Goal: Task Accomplishment & Management: Complete application form

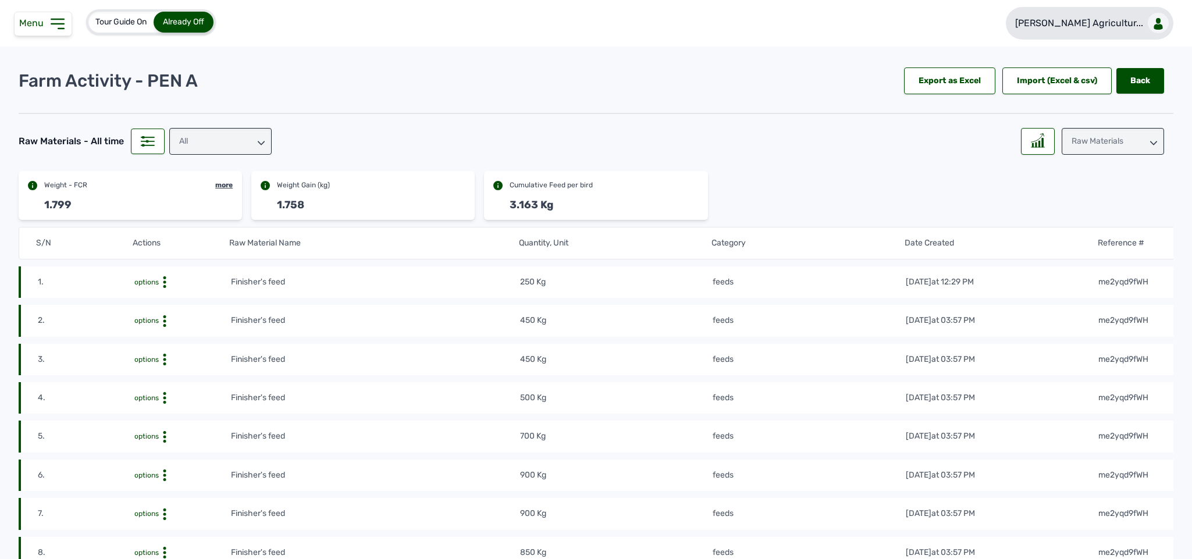
click at [1138, 19] on link "[PERSON_NAME] Agricultur..." at bounding box center [1090, 23] width 168 height 33
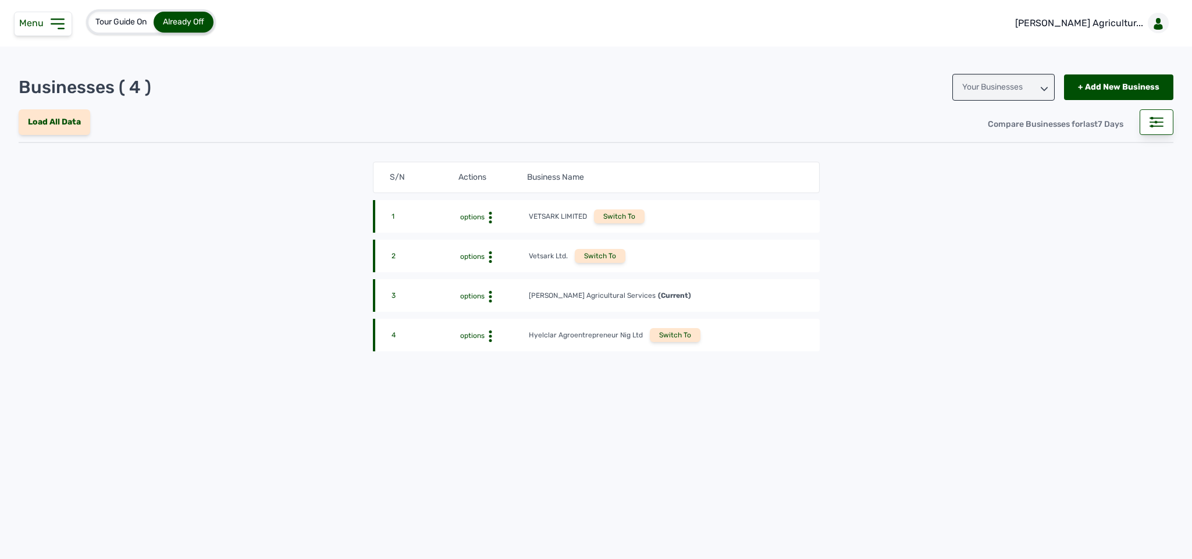
click at [664, 327] on div "4 options Hyelclar Agroentrepreneur Nig Ltd Switch To" at bounding box center [596, 335] width 447 height 33
click at [665, 335] on div "Switch To" at bounding box center [675, 335] width 51 height 14
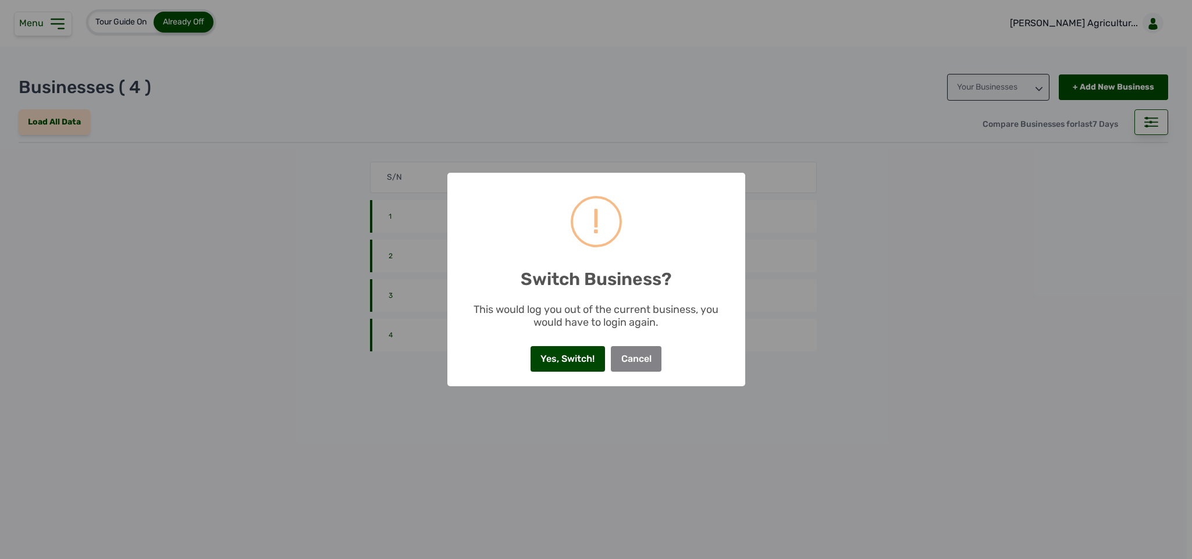
click at [568, 365] on button "Yes, Switch!" at bounding box center [567, 359] width 74 height 26
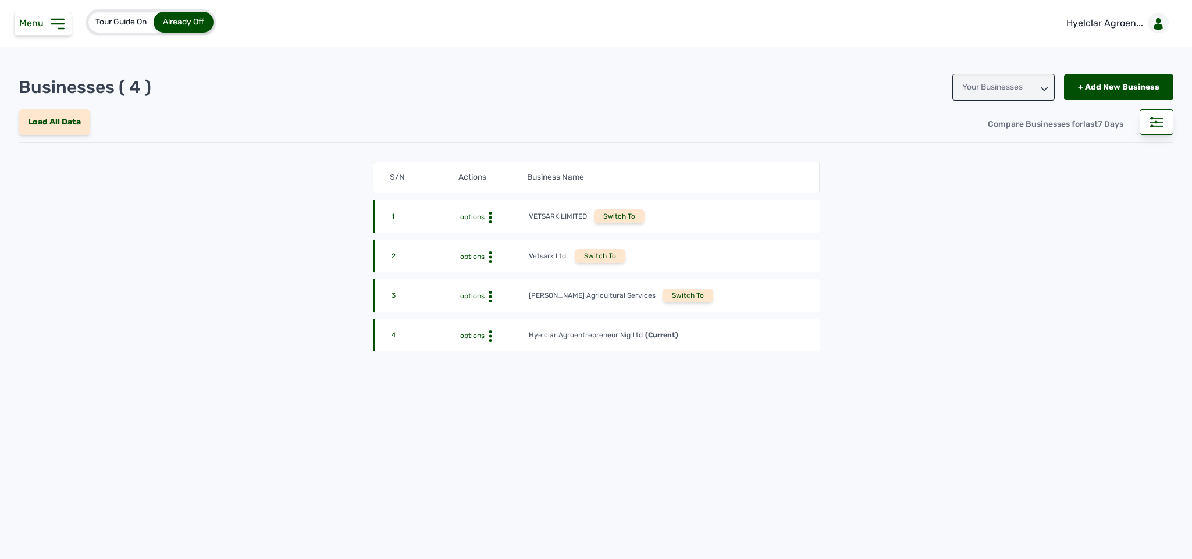
click at [58, 34] on div "Menu" at bounding box center [43, 24] width 58 height 24
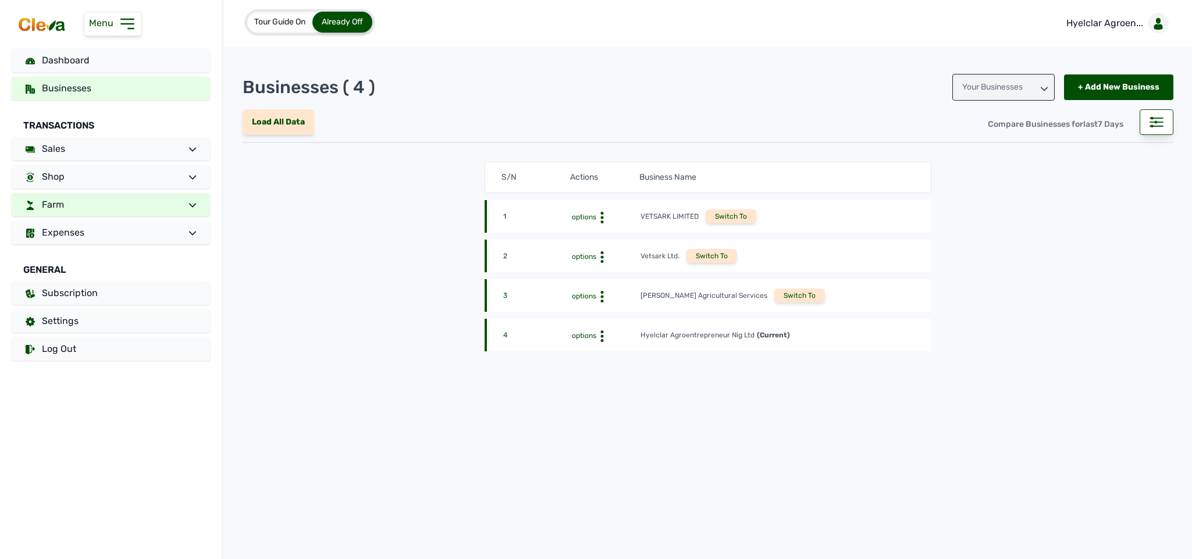
click at [113, 211] on link "Farm" at bounding box center [111, 204] width 198 height 23
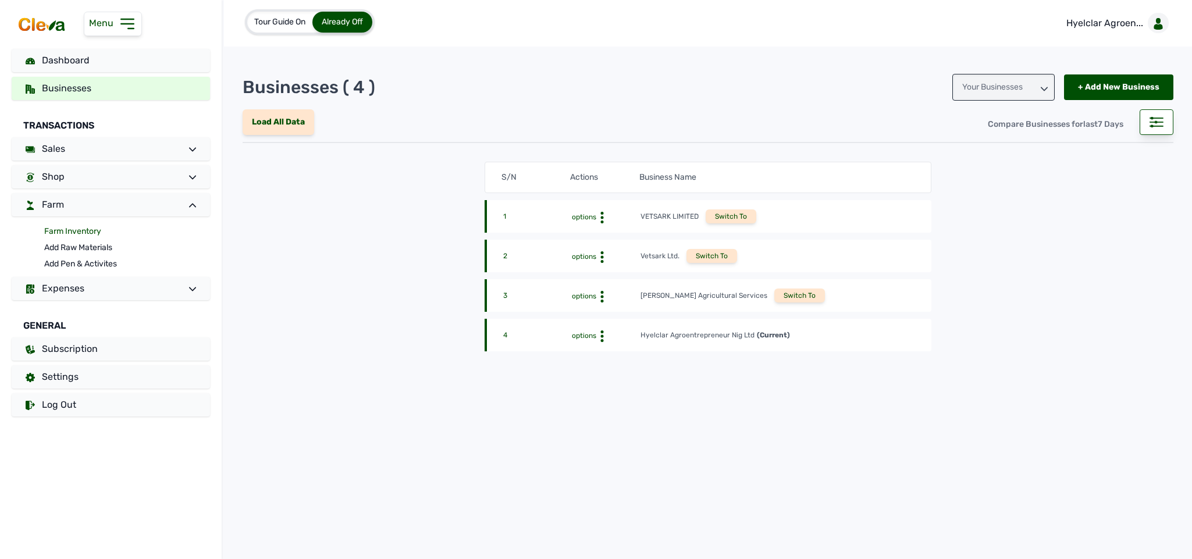
click at [94, 227] on link "Farm Inventory" at bounding box center [127, 231] width 166 height 16
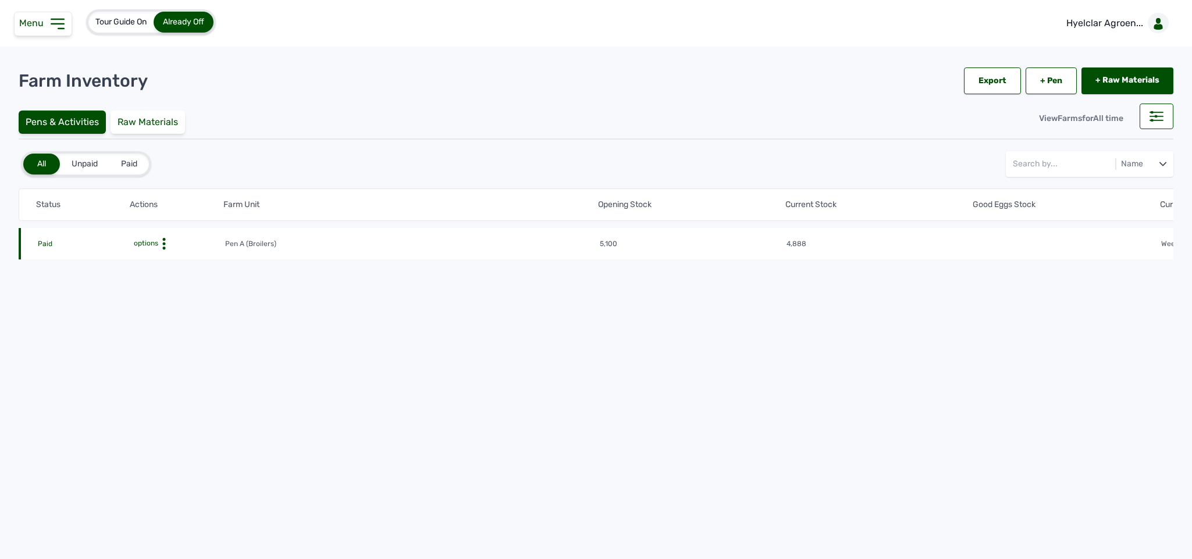
click at [166, 241] on icon at bounding box center [164, 244] width 12 height 12
click at [168, 256] on div "Farm Activities" at bounding box center [182, 262] width 83 height 14
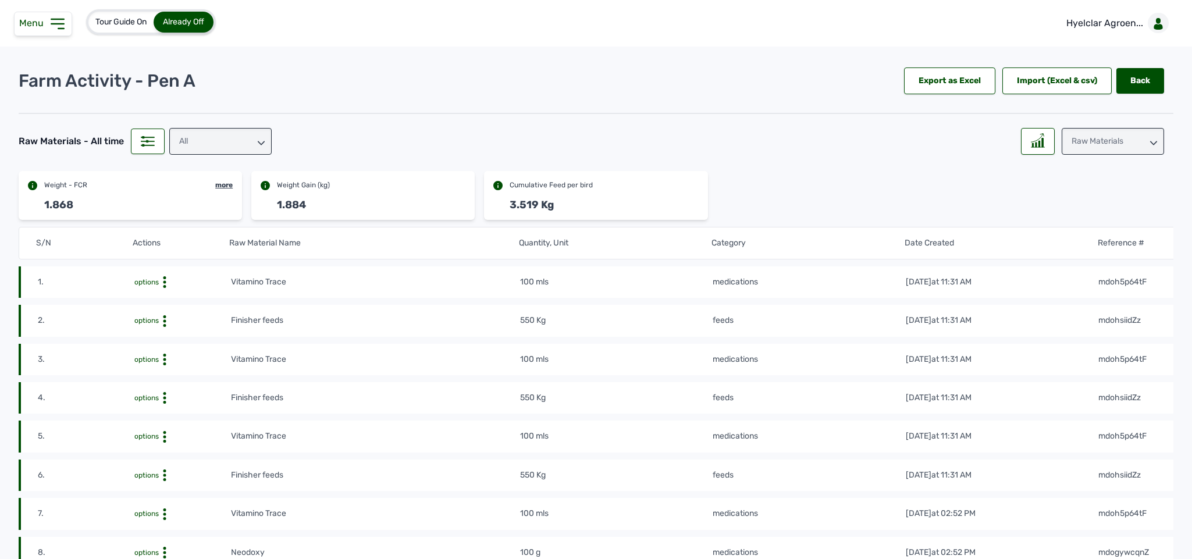
click at [1087, 144] on div "Raw Materials" at bounding box center [1112, 141] width 102 height 27
click at [1085, 215] on div "Losses" at bounding box center [1112, 214] width 102 height 21
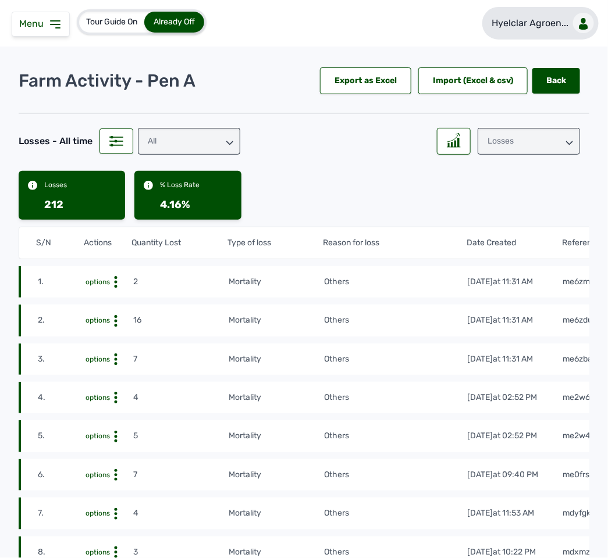
click at [529, 21] on p "Hyelclar Agroen..." at bounding box center [529, 23] width 77 height 14
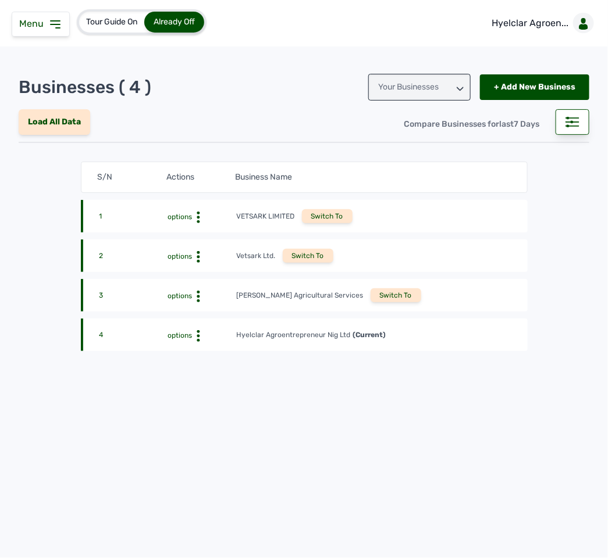
click at [370, 300] on div "Switch To" at bounding box center [395, 295] width 51 height 14
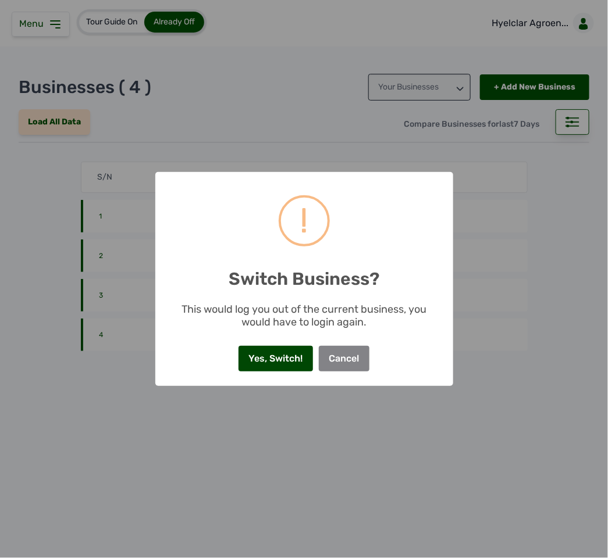
click at [280, 353] on button "Yes, Switch!" at bounding box center [275, 359] width 74 height 26
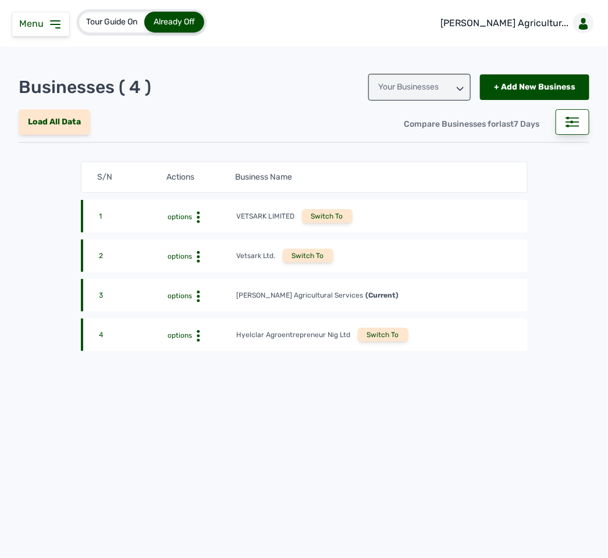
click at [196, 223] on icon at bounding box center [199, 218] width 12 height 12
click at [197, 318] on div "View Profile" at bounding box center [199, 315] width 73 height 14
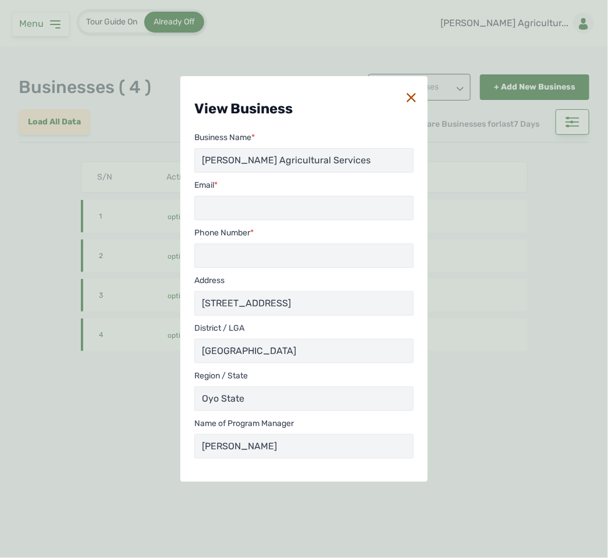
click at [142, 369] on div "View Business Business Name * Rena Agricultural Services Email * Phone Number *…" at bounding box center [304, 279] width 608 height 558
click at [412, 93] on icon at bounding box center [411, 97] width 9 height 9
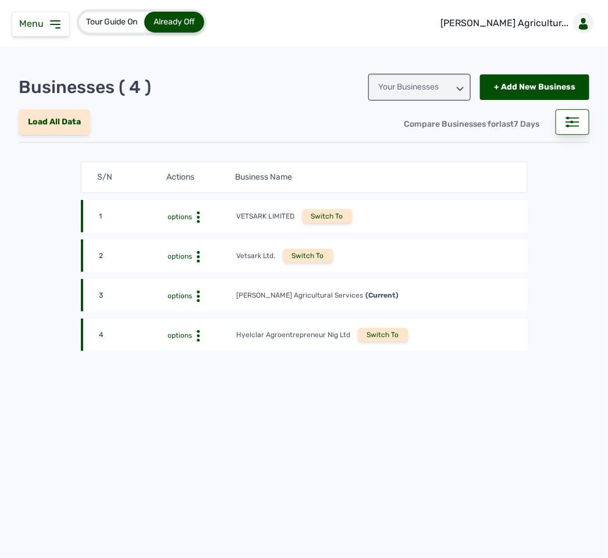
click at [41, 26] on span "Menu" at bounding box center [33, 23] width 29 height 11
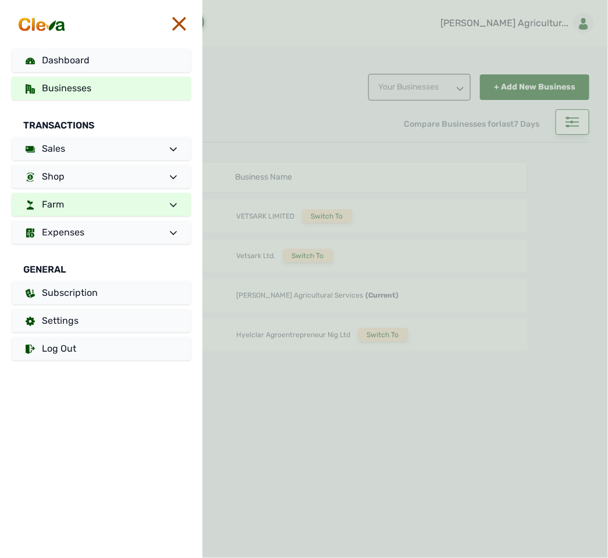
click at [106, 199] on link "Farm" at bounding box center [101, 204] width 179 height 23
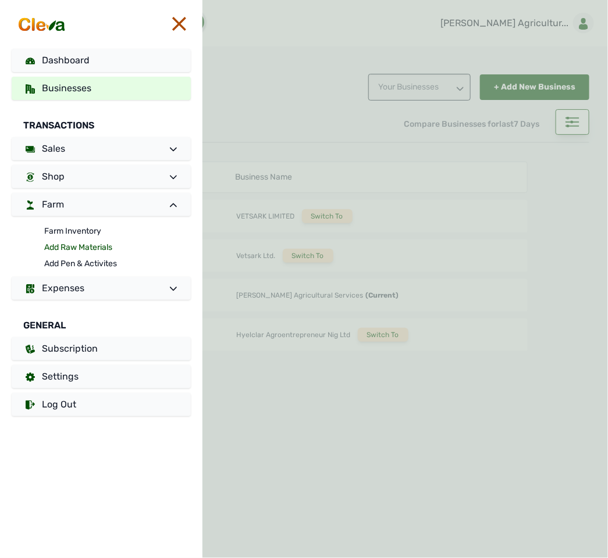
click at [81, 250] on link "Add Raw Materials" at bounding box center [117, 248] width 147 height 16
select select
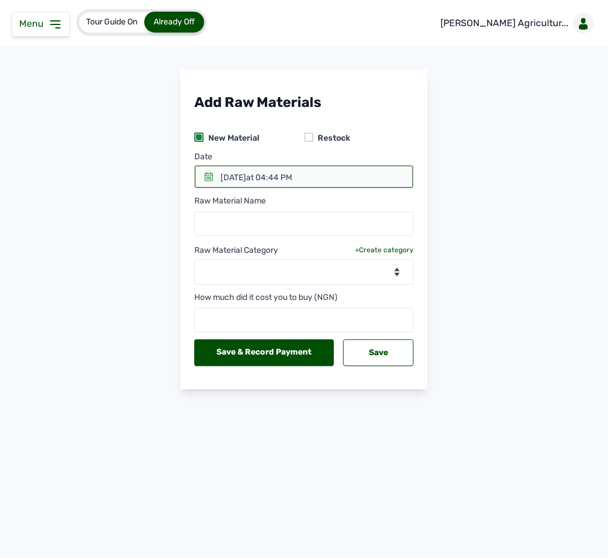
click at [204, 177] on icon at bounding box center [208, 176] width 9 height 9
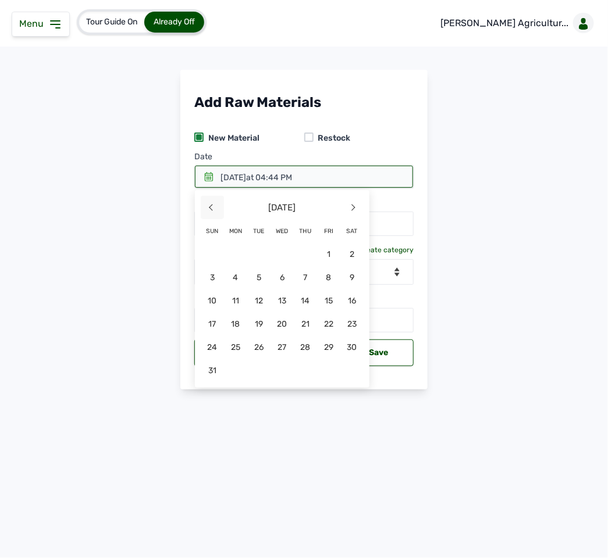
click at [213, 206] on span "<" at bounding box center [212, 207] width 23 height 23
click at [247, 289] on span "9" at bounding box center [235, 300] width 23 height 23
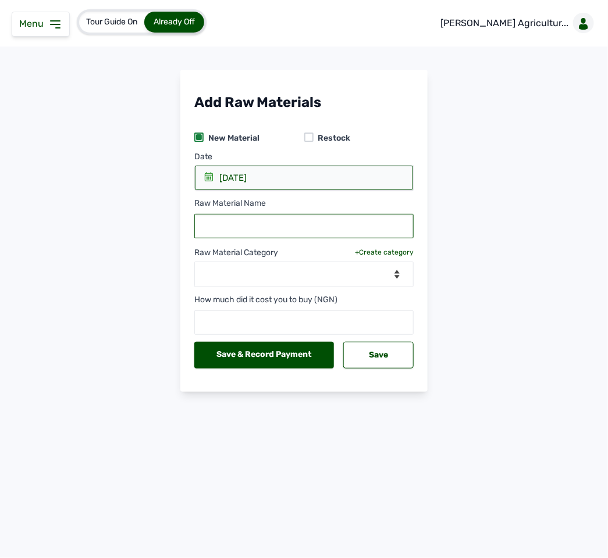
click at [269, 225] on input "text" at bounding box center [303, 226] width 219 height 24
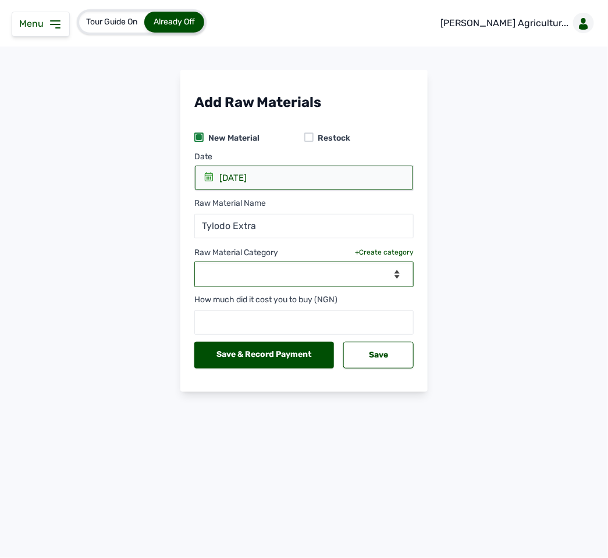
click at [298, 272] on select "--Select Category-- Biomass Fuel feeds medications vaccines" at bounding box center [303, 275] width 219 height 26
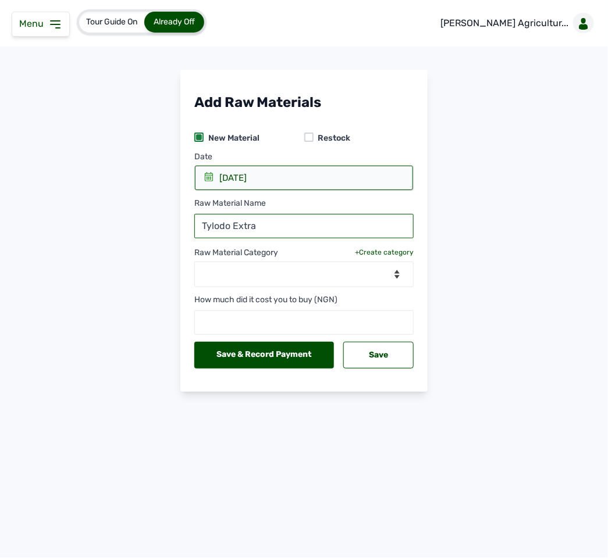
click at [231, 226] on input "Tylodo Extra" at bounding box center [303, 226] width 219 height 24
type input "Tylodox Extra"
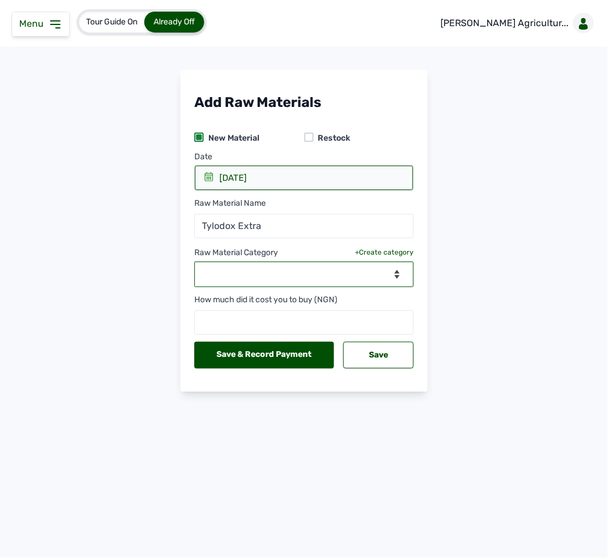
click at [330, 277] on select "--Select Category-- Biomass Fuel feeds medications vaccines" at bounding box center [303, 275] width 219 height 26
select select "medications"
click at [194, 263] on select "--Select Category-- Biomass Fuel feeds medications vaccines" at bounding box center [303, 275] width 219 height 26
select select
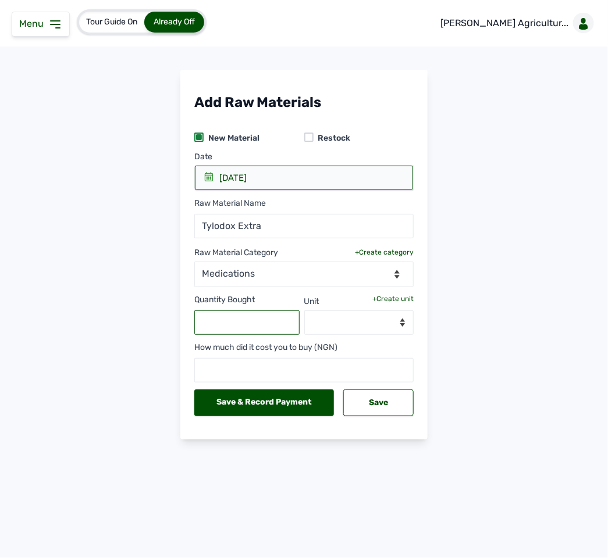
click at [265, 325] on input "text" at bounding box center [246, 323] width 105 height 24
type input "25"
click at [377, 315] on select "--Select unit--" at bounding box center [359, 323] width 110 height 24
click at [396, 297] on div "+Create unit" at bounding box center [392, 298] width 41 height 9
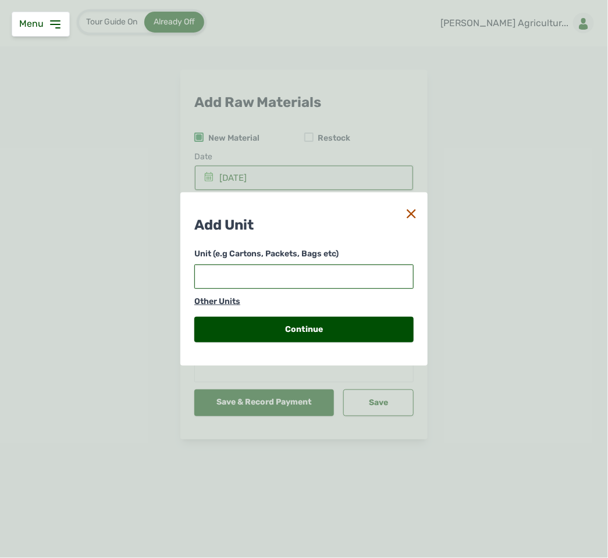
click at [304, 268] on input "text" at bounding box center [303, 277] width 219 height 24
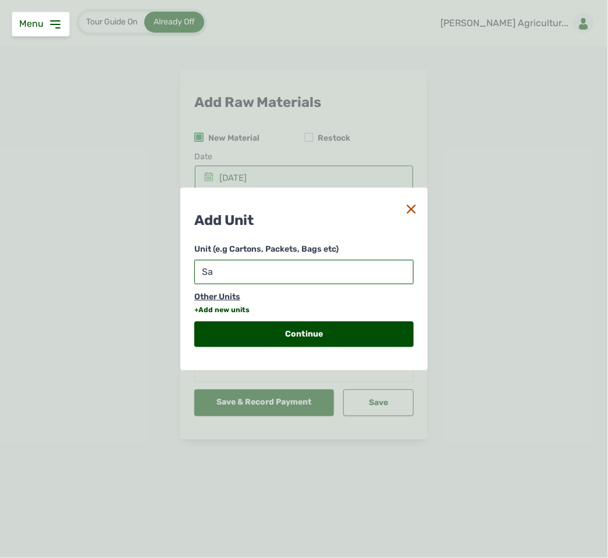
click at [304, 268] on input "Sa" at bounding box center [303, 272] width 219 height 24
type input "Sachet"
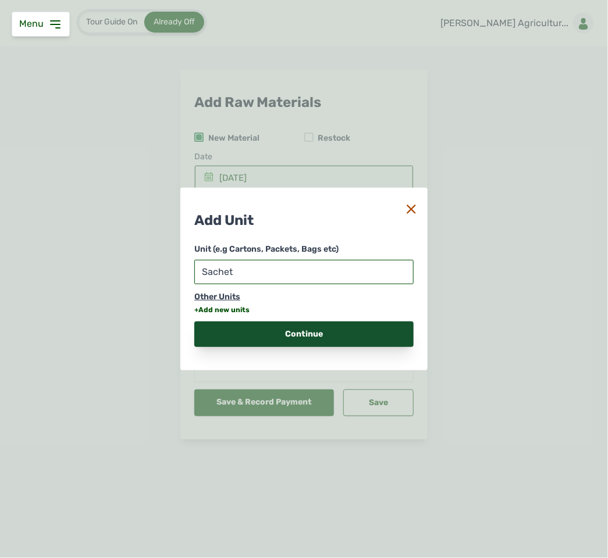
click at [286, 332] on div "Continue" at bounding box center [303, 335] width 219 height 26
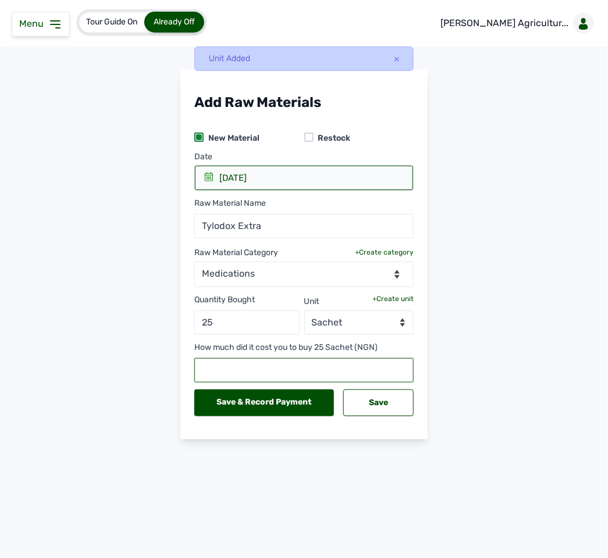
click at [270, 370] on input "text" at bounding box center [303, 370] width 219 height 24
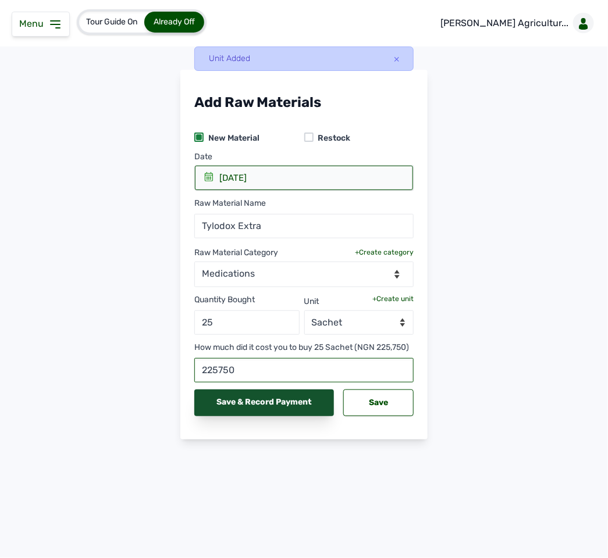
type input "225750"
click at [266, 401] on div "Save & Record Payment" at bounding box center [264, 403] width 140 height 27
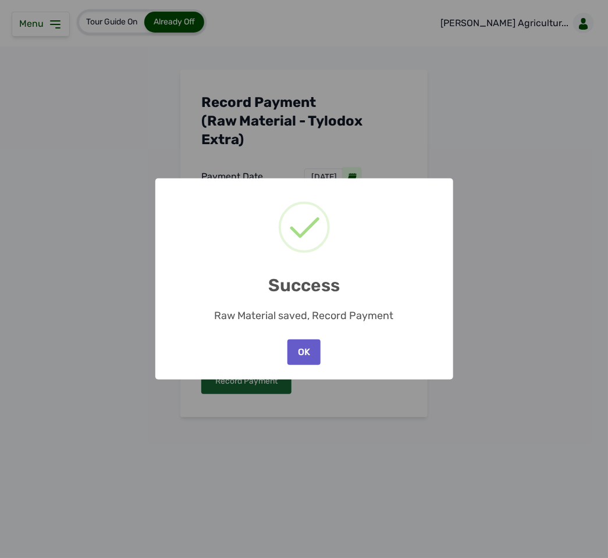
click at [304, 351] on button "OK" at bounding box center [303, 353] width 33 height 26
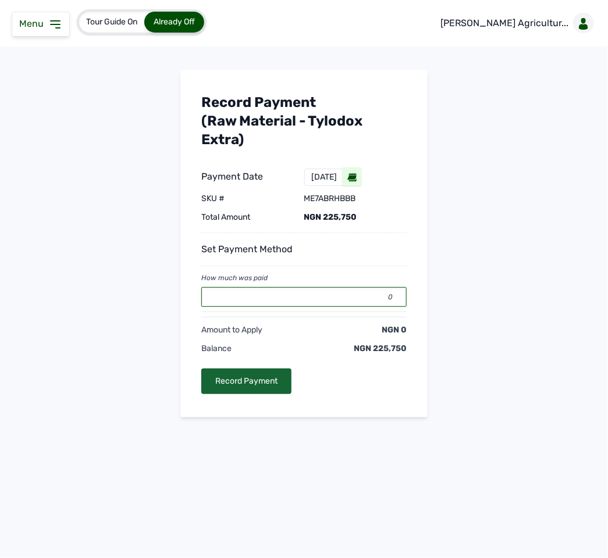
click at [306, 290] on input "0" at bounding box center [303, 297] width 205 height 20
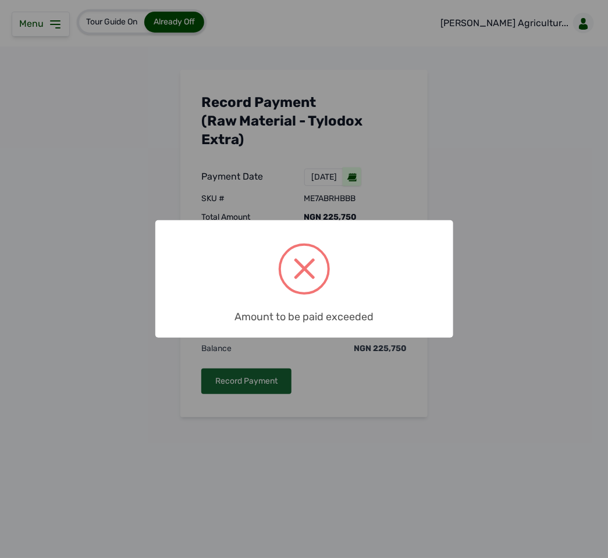
click at [300, 308] on div "Amount to be paid exceeded" at bounding box center [304, 313] width 298 height 26
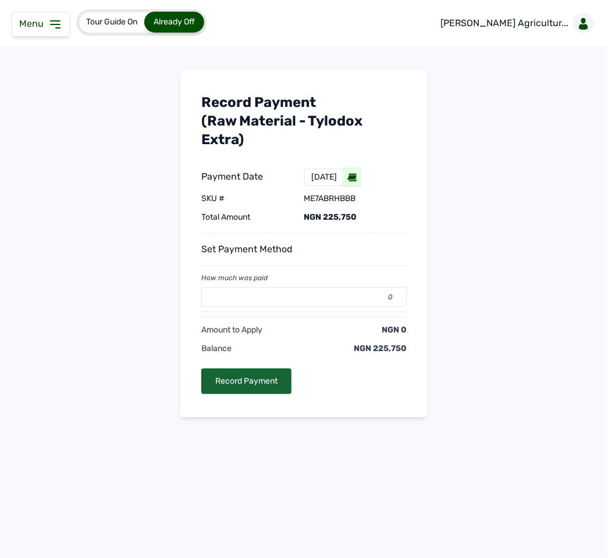
click at [334, 312] on div at bounding box center [303, 312] width 205 height 1
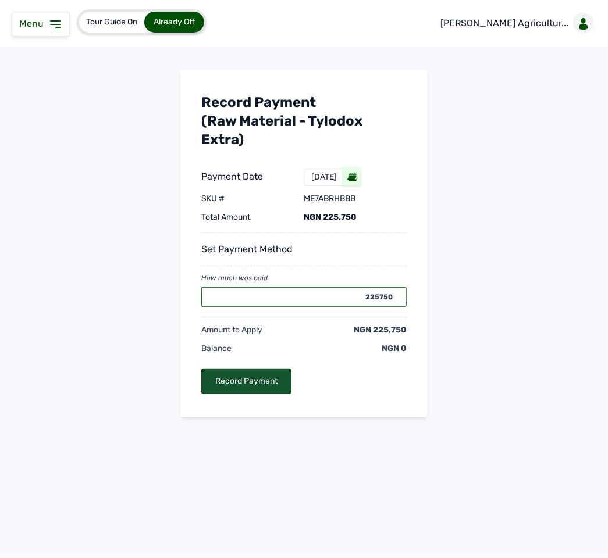
click at [279, 377] on div "Record Payment" at bounding box center [246, 382] width 90 height 26
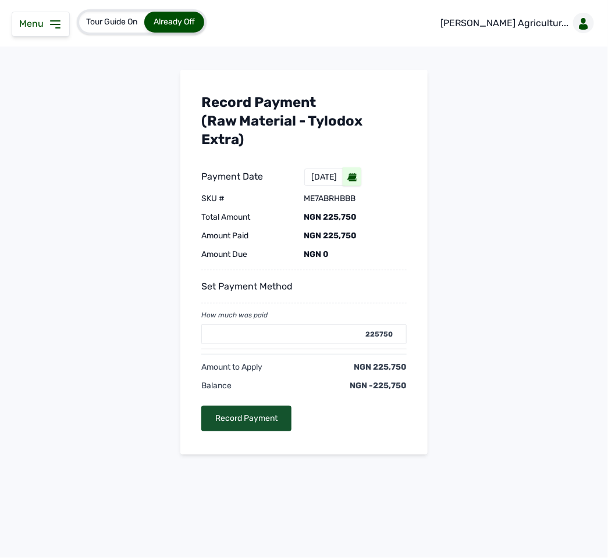
type input "0"
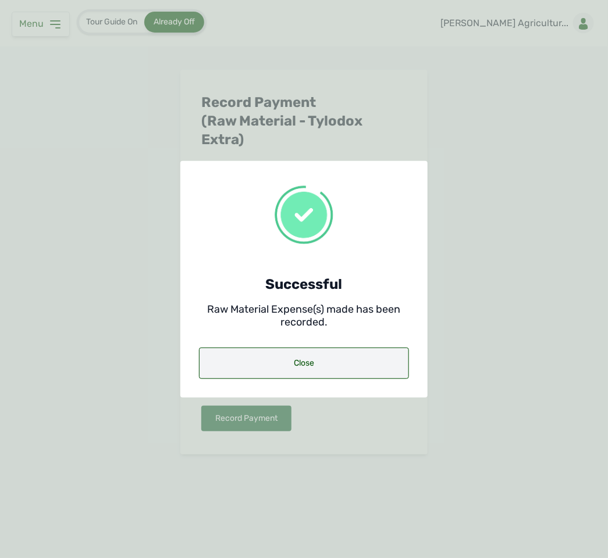
click at [285, 362] on div "Close" at bounding box center [304, 363] width 210 height 31
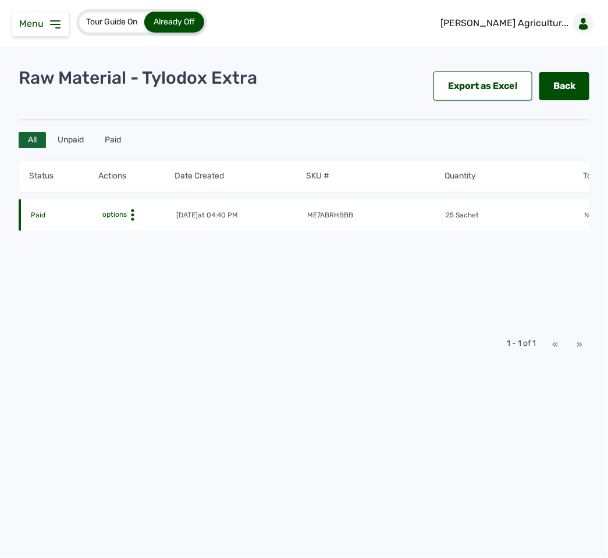
click at [134, 217] on icon at bounding box center [133, 215] width 12 height 12
click at [52, 26] on icon at bounding box center [55, 24] width 14 height 14
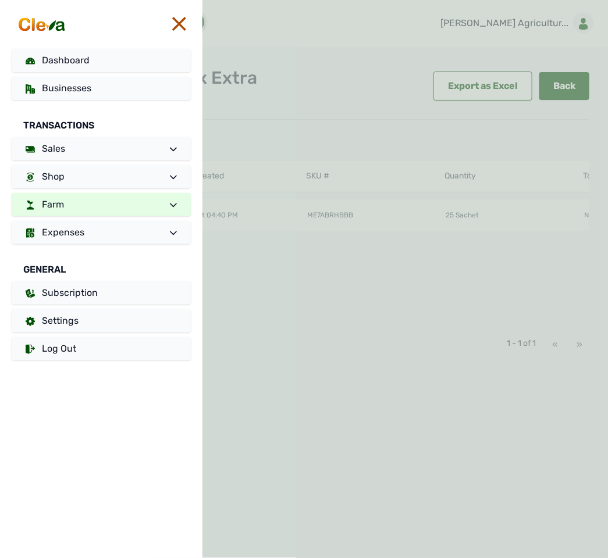
click at [304, 51] on div at bounding box center [404, 279] width 405 height 558
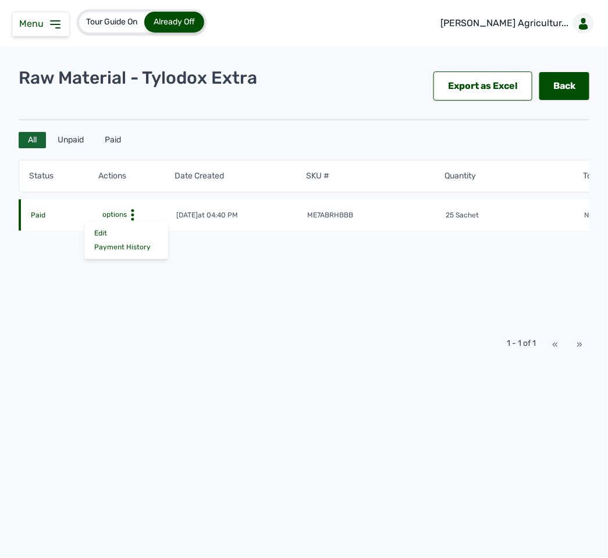
click at [58, 28] on icon at bounding box center [55, 24] width 9 height 7
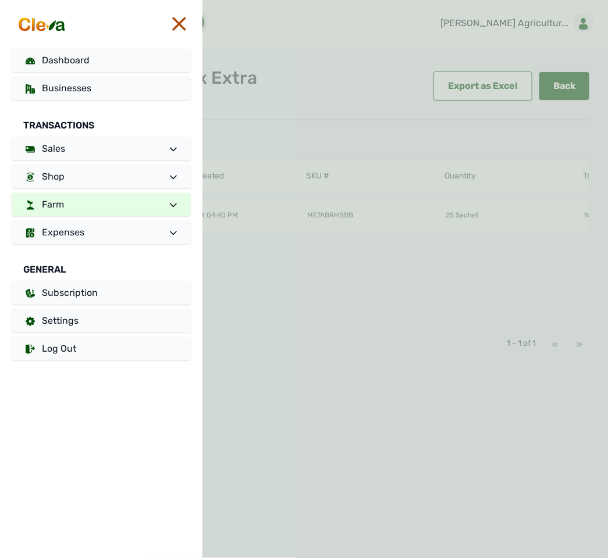
click at [102, 209] on link "Farm" at bounding box center [101, 204] width 179 height 23
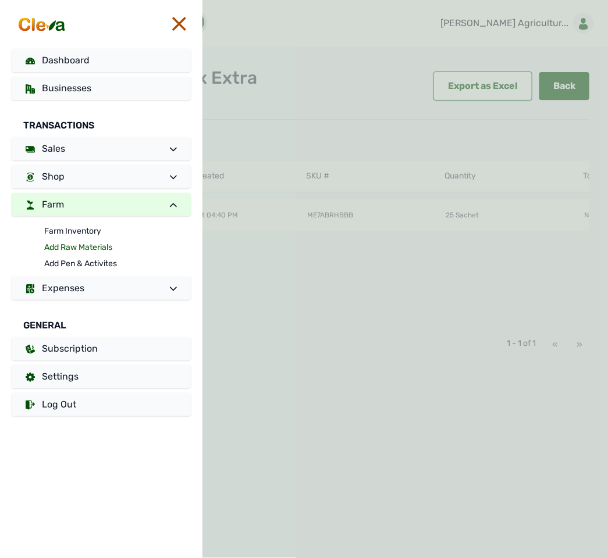
click at [85, 245] on link "Add Raw Materials" at bounding box center [117, 248] width 147 height 16
select select
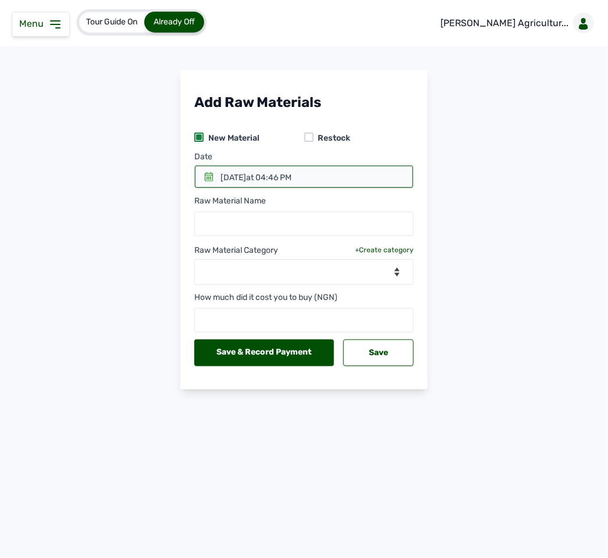
click at [204, 178] on icon at bounding box center [208, 176] width 9 height 9
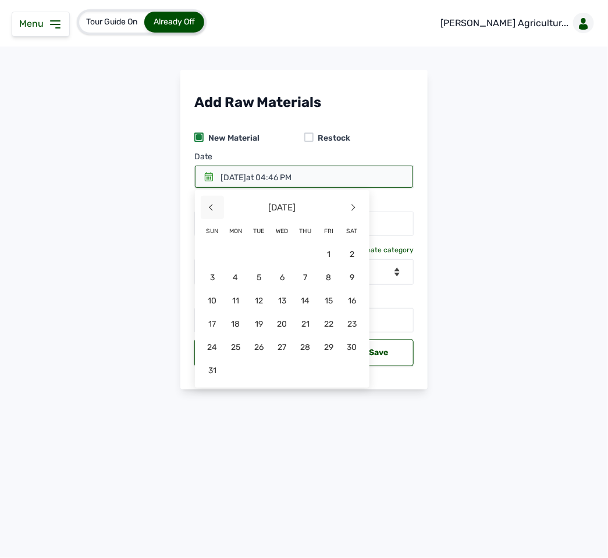
click at [209, 206] on span "<" at bounding box center [212, 207] width 23 height 23
click at [247, 289] on span "9" at bounding box center [235, 300] width 23 height 23
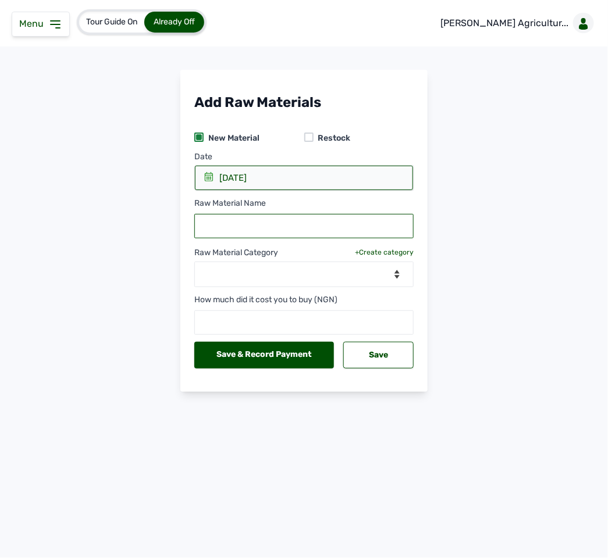
click at [284, 226] on input "text" at bounding box center [303, 226] width 219 height 24
type input "M"
type input "c"
type input "C"
type input "Multivitamin + Amino Acid"
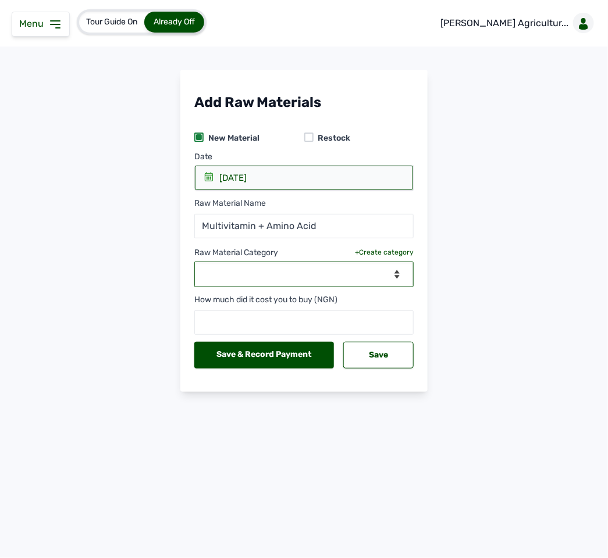
click at [306, 272] on select "--Select Category-- Biomass Fuel feeds medications vaccines" at bounding box center [303, 275] width 219 height 26
select select "medications"
click at [194, 263] on select "--Select Category-- Biomass Fuel feeds medications vaccines" at bounding box center [303, 275] width 219 height 26
select select
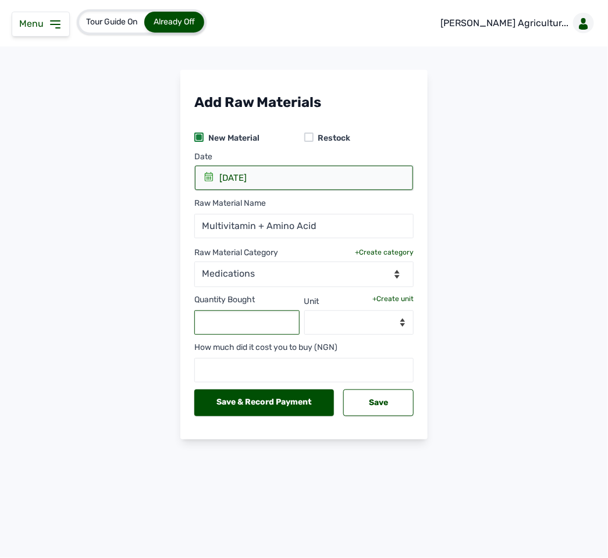
click at [270, 319] on input "text" at bounding box center [246, 323] width 105 height 24
type input "5"
click at [396, 297] on div "+Create unit" at bounding box center [392, 298] width 41 height 9
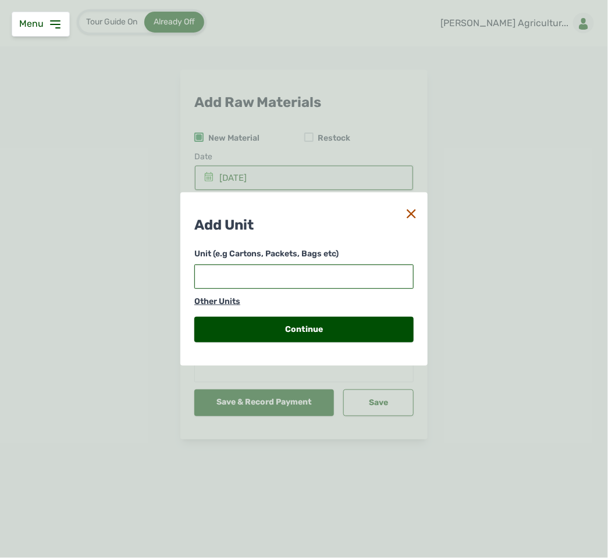
click at [294, 277] on input "text" at bounding box center [303, 277] width 219 height 24
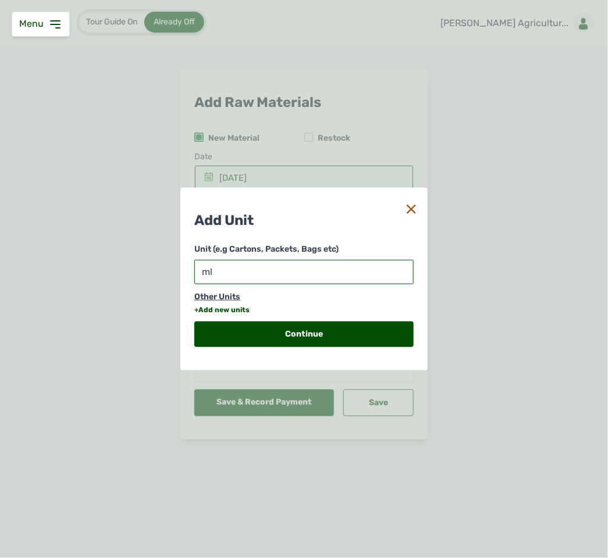
type input "mls"
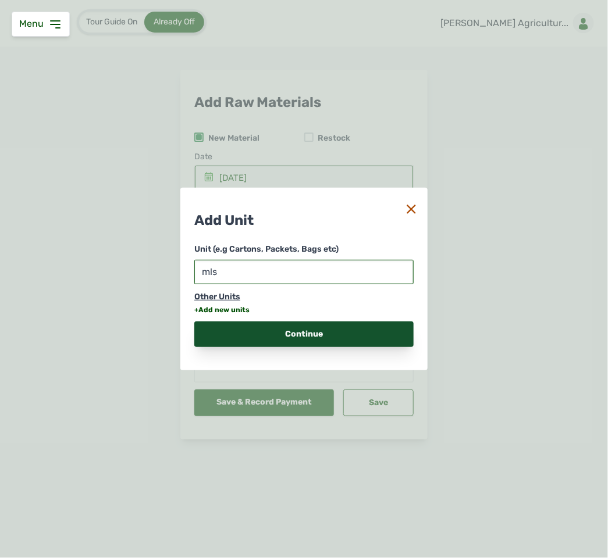
click at [274, 330] on div "Continue" at bounding box center [303, 335] width 219 height 26
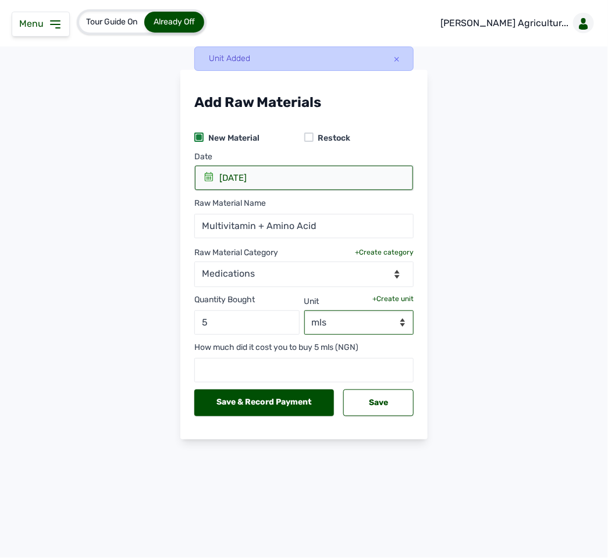
click at [334, 326] on select "--Select unit-- mls" at bounding box center [359, 323] width 110 height 24
click at [391, 295] on div "Quantity Bought 5 Unit +Create unit --Select unit-- mls" at bounding box center [303, 311] width 219 height 48
click at [400, 297] on div "+Create unit" at bounding box center [392, 298] width 41 height 9
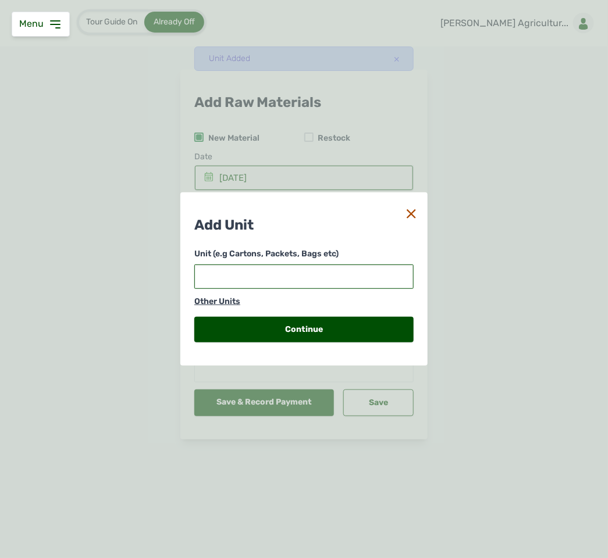
click at [342, 280] on input "text" at bounding box center [303, 277] width 219 height 24
click at [231, 302] on div "Other Units" at bounding box center [303, 302] width 219 height 12
click at [233, 271] on input "text" at bounding box center [303, 277] width 219 height 24
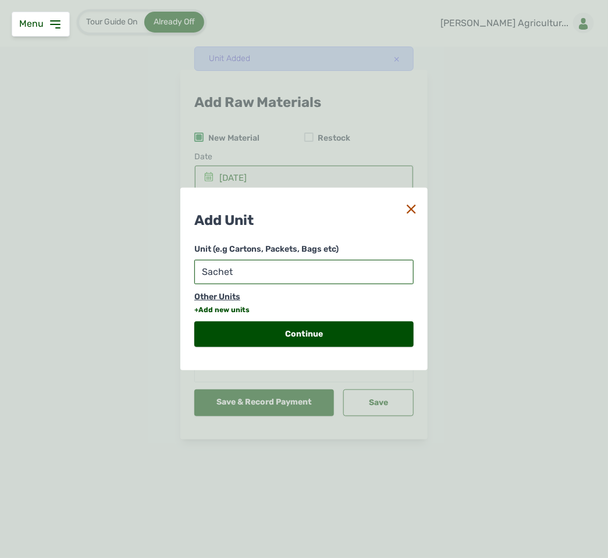
type input "Sachet"
click at [209, 309] on div "+Add new units" at bounding box center [221, 309] width 55 height 9
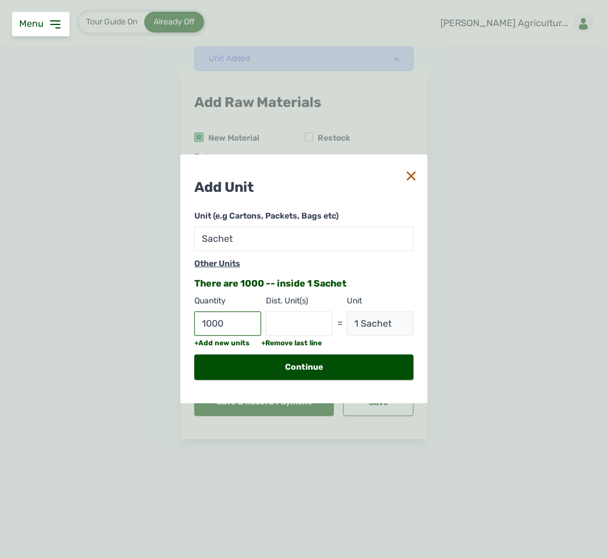
type input "1000"
click at [272, 322] on input "text" at bounding box center [299, 324] width 67 height 24
type input "mls"
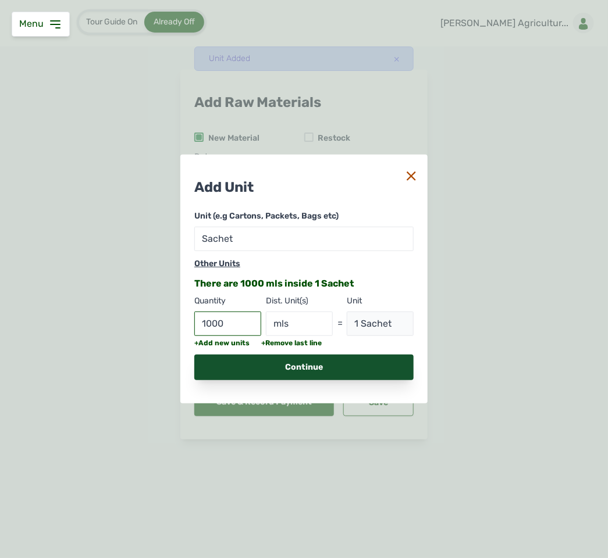
click at [304, 365] on div "Continue" at bounding box center [303, 368] width 219 height 26
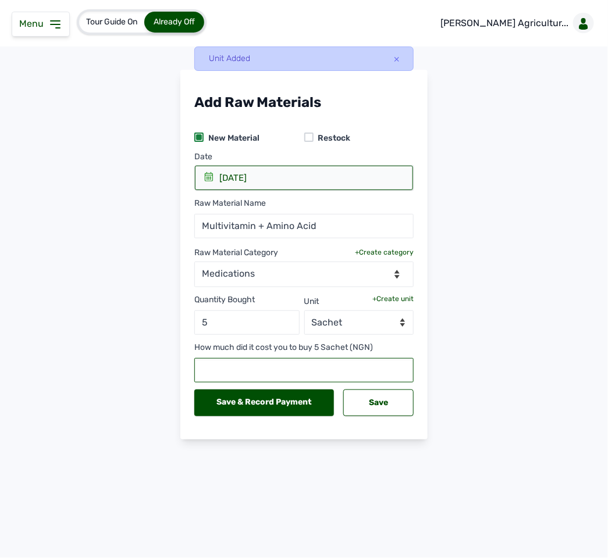
click at [267, 362] on input "text" at bounding box center [303, 370] width 219 height 24
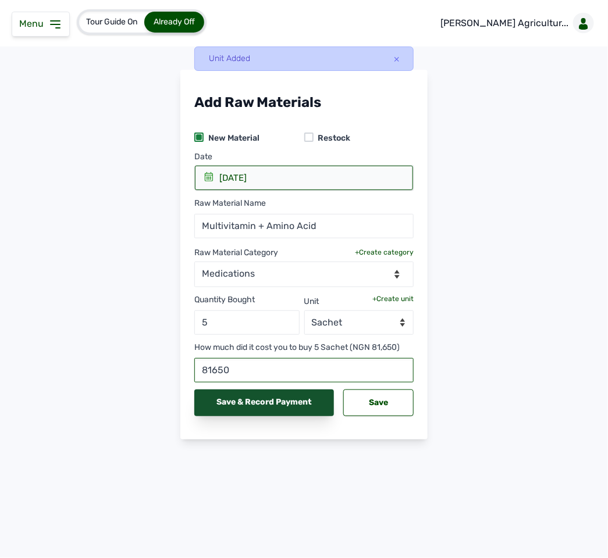
type input "81650"
click at [254, 407] on div "Save & Record Payment" at bounding box center [264, 403] width 140 height 27
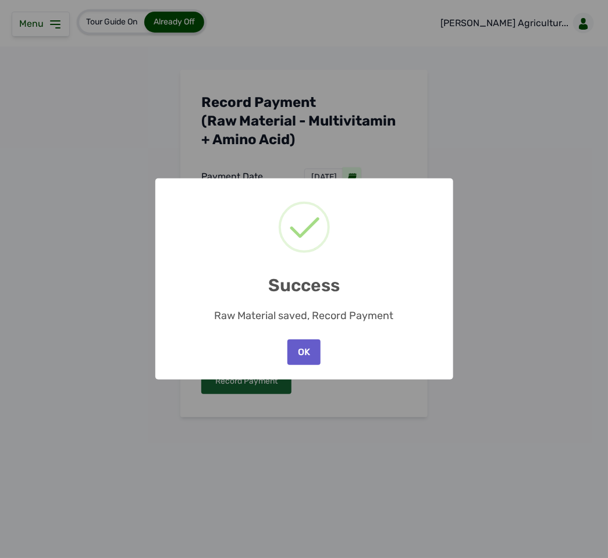
click at [302, 354] on button "OK" at bounding box center [303, 353] width 33 height 26
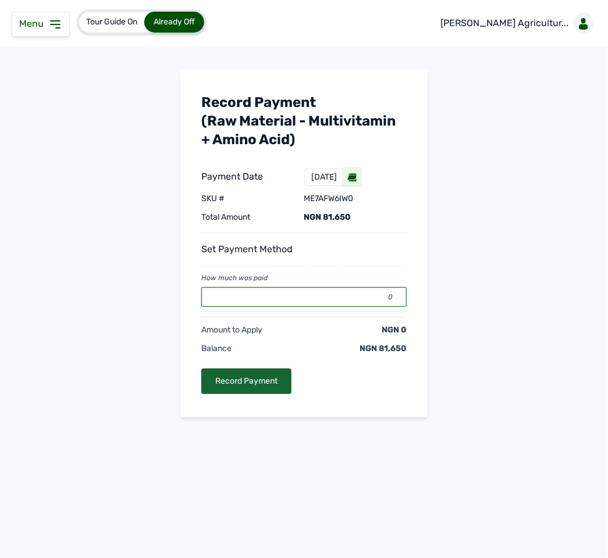
click at [295, 294] on input "0" at bounding box center [303, 297] width 205 height 20
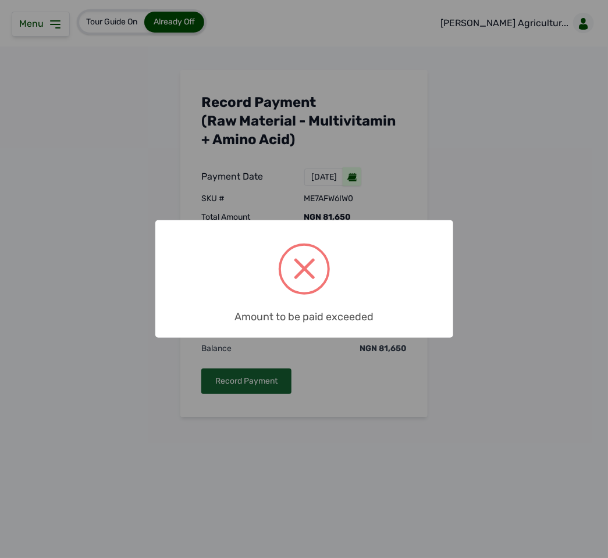
click at [311, 277] on span at bounding box center [305, 269] width 22 height 22
click at [325, 332] on div "× Amount to be paid exceeded OK No Cancel" at bounding box center [304, 279] width 608 height 558
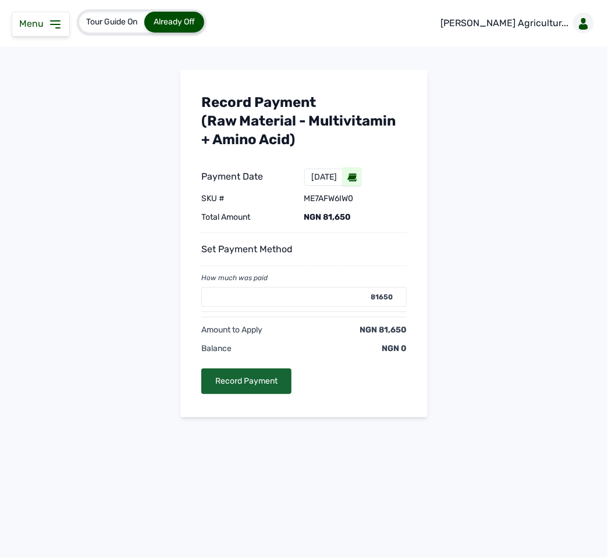
click at [316, 169] on div "[DATE]" at bounding box center [324, 177] width 41 height 17
click at [238, 386] on div "Record Payment" at bounding box center [246, 382] width 90 height 26
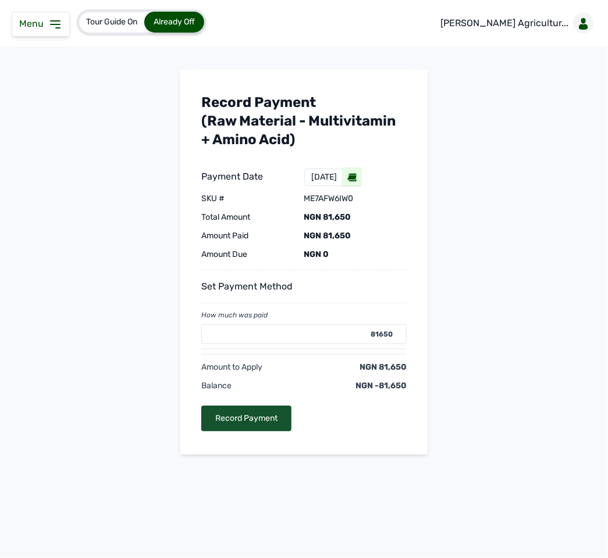
type input "0"
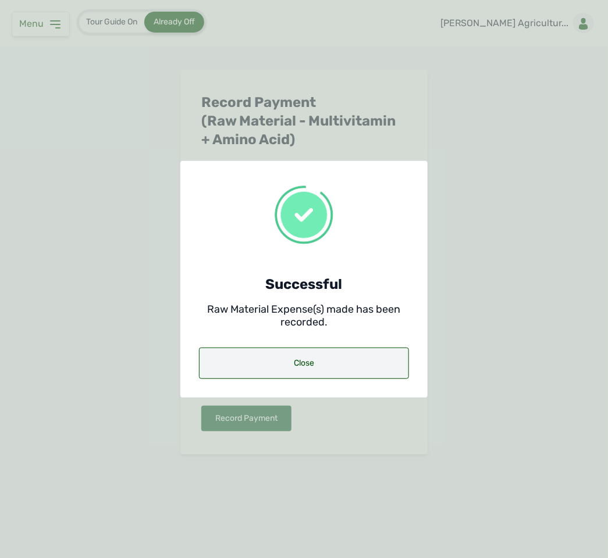
click at [258, 356] on div "Close" at bounding box center [304, 363] width 210 height 31
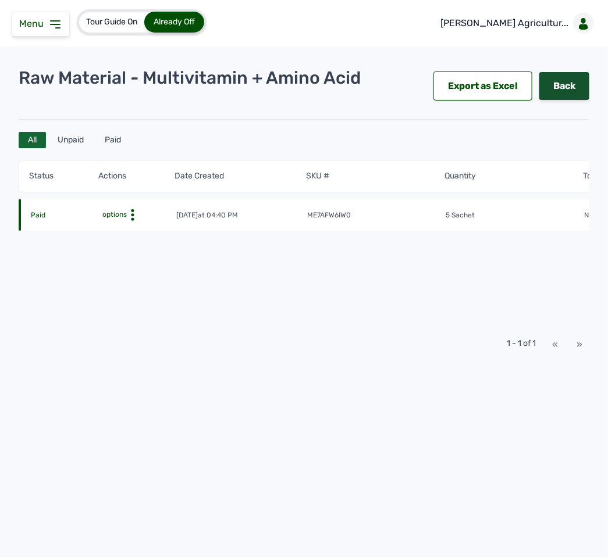
click at [578, 85] on link "Back" at bounding box center [564, 86] width 50 height 28
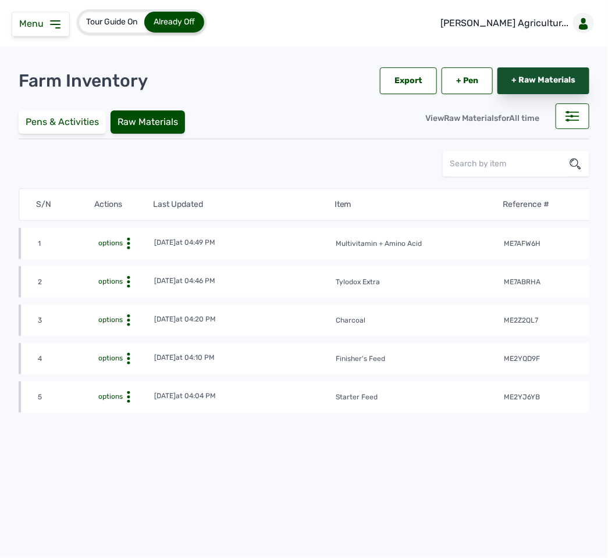
click at [548, 77] on link "+ Raw Materials" at bounding box center [543, 80] width 92 height 27
select select
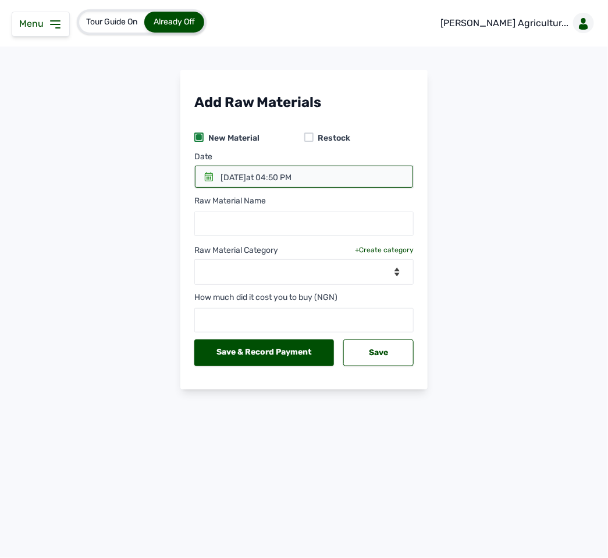
click at [206, 174] on icon at bounding box center [209, 176] width 8 height 9
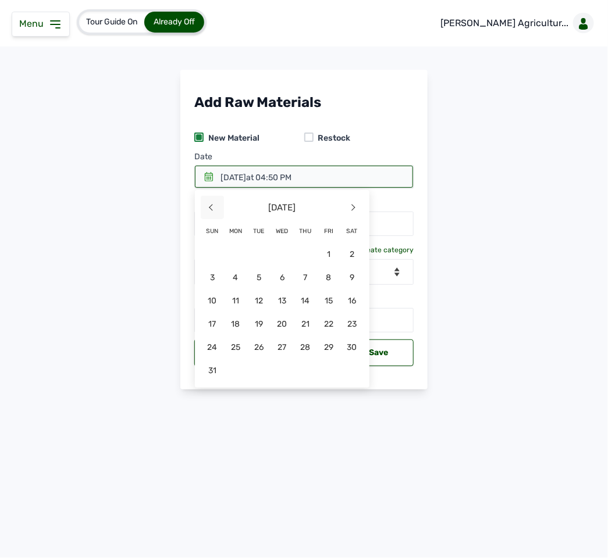
click at [213, 216] on span "<" at bounding box center [212, 207] width 23 height 23
click at [247, 289] on span "9" at bounding box center [235, 300] width 23 height 23
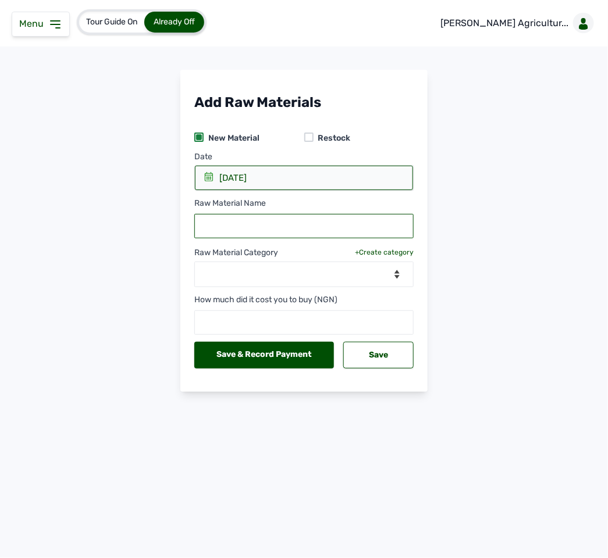
click at [266, 233] on input "text" at bounding box center [303, 226] width 219 height 24
type input "Kachidicox"
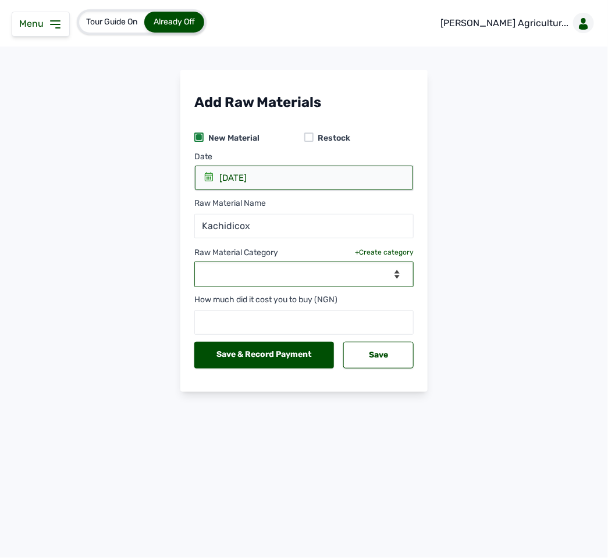
click at [279, 279] on select "--Select Category-- Biomass Fuel feeds medications vaccines" at bounding box center [303, 275] width 219 height 26
select select "medications"
click at [194, 263] on select "--Select Category-- Biomass Fuel feeds medications vaccines" at bounding box center [303, 275] width 219 height 26
select select
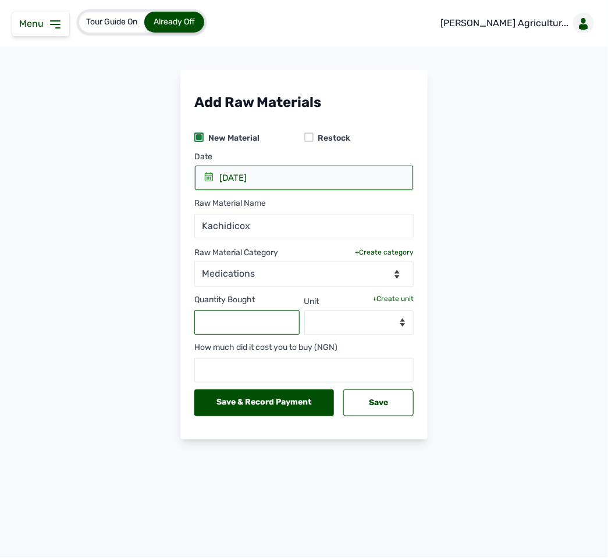
click at [247, 326] on input "text" at bounding box center [246, 323] width 105 height 24
type input "1"
click at [347, 321] on select "--Select unit--" at bounding box center [359, 323] width 110 height 24
click at [389, 297] on div "+Create unit" at bounding box center [392, 298] width 41 height 9
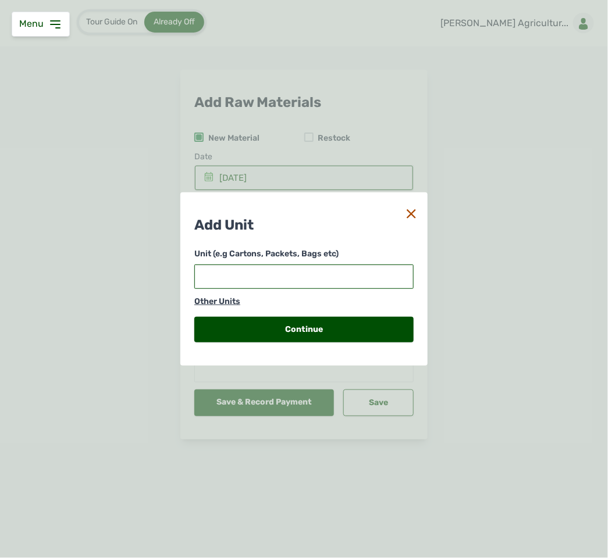
click at [306, 284] on input "text" at bounding box center [303, 277] width 219 height 24
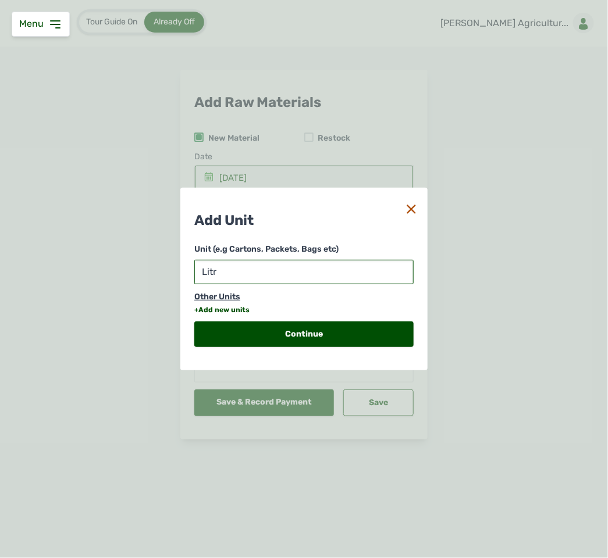
type input "Litre"
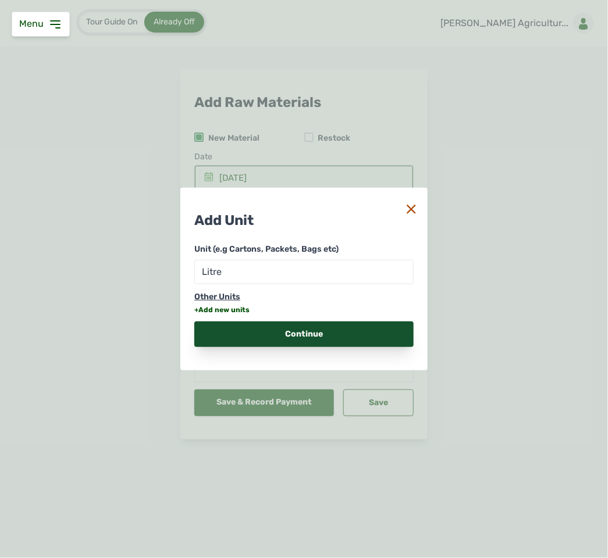
click at [318, 330] on div "Continue" at bounding box center [303, 335] width 219 height 26
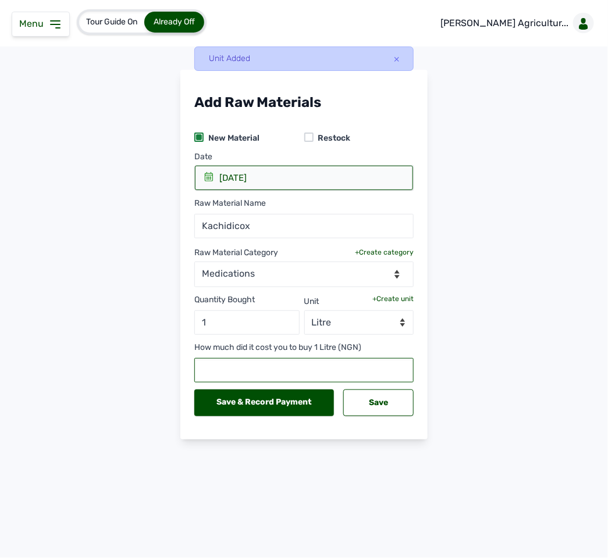
click at [270, 370] on input "text" at bounding box center [303, 370] width 219 height 24
click at [329, 323] on select "--Select unit-- Litre" at bounding box center [359, 323] width 110 height 24
click at [255, 368] on input "text" at bounding box center [303, 370] width 219 height 24
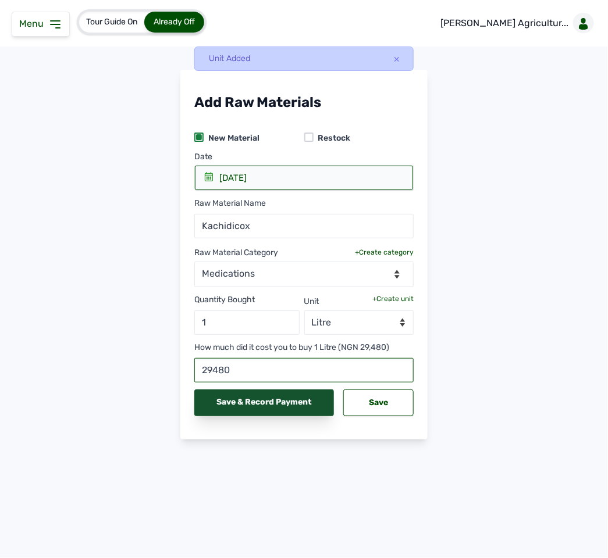
type input "29480"
click at [269, 410] on div "Save & Record Payment" at bounding box center [264, 403] width 140 height 27
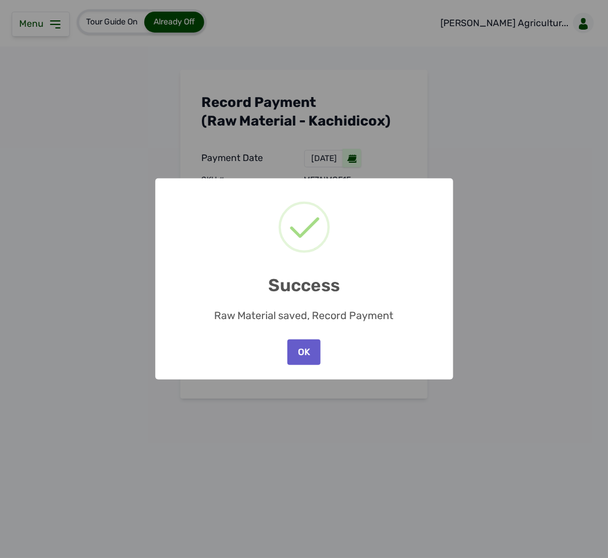
click at [307, 347] on button "OK" at bounding box center [303, 353] width 33 height 26
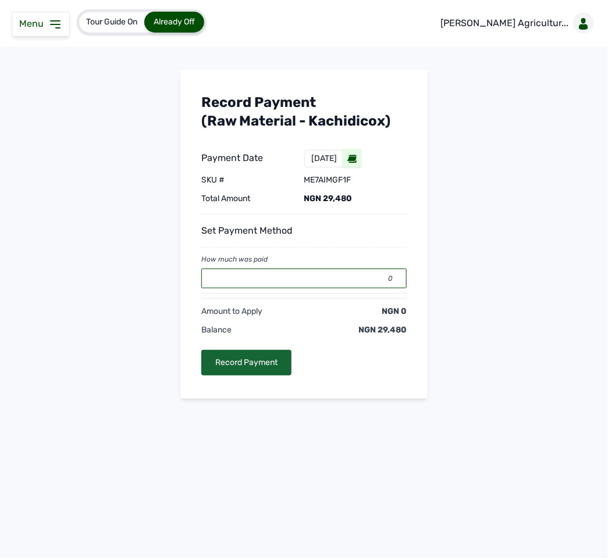
click at [294, 279] on input "0" at bounding box center [303, 279] width 205 height 20
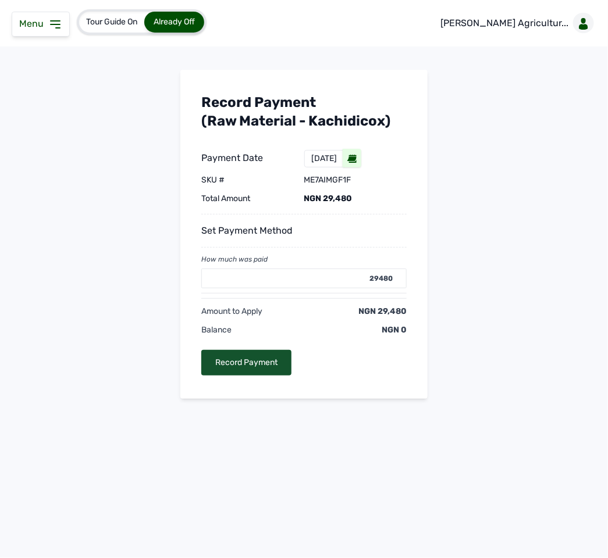
click at [257, 360] on div "Record Payment" at bounding box center [246, 363] width 90 height 26
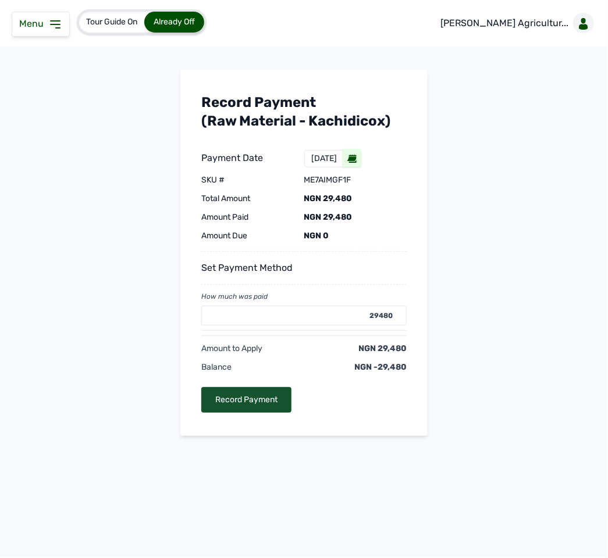
type input "0"
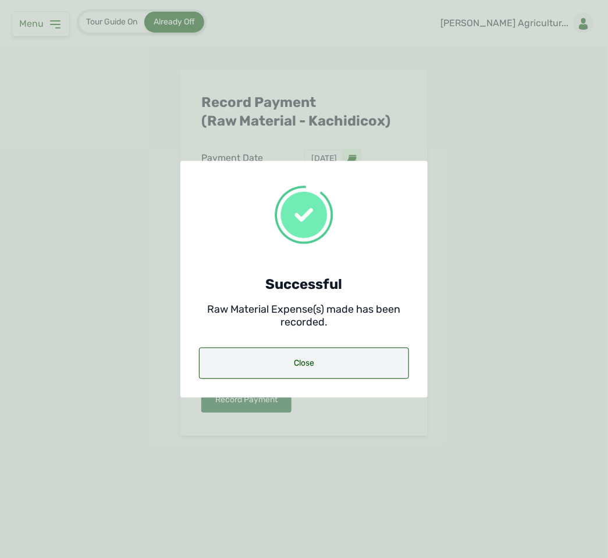
click at [295, 356] on div "Close" at bounding box center [304, 363] width 210 height 31
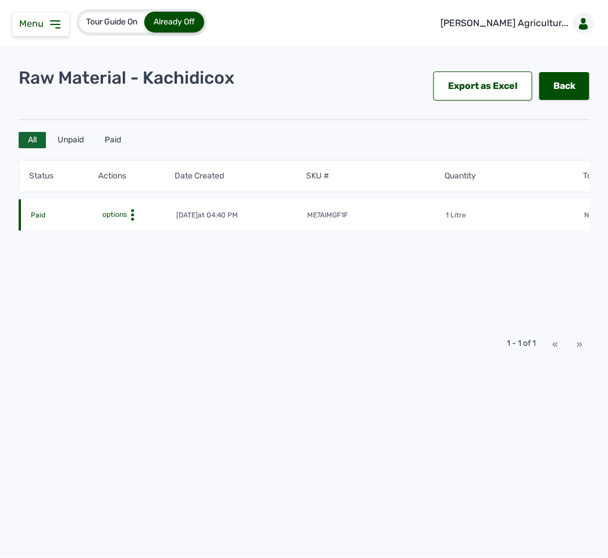
click at [133, 210] on icon at bounding box center [133, 215] width 12 height 12
click at [560, 81] on link "Back" at bounding box center [564, 86] width 50 height 28
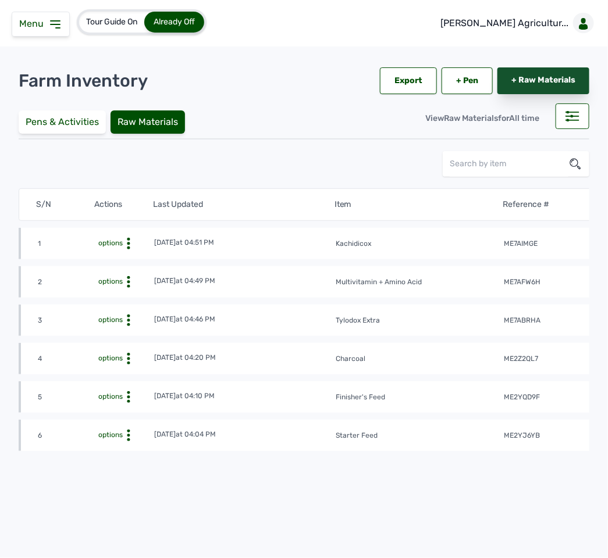
click at [532, 74] on link "+ Raw Materials" at bounding box center [543, 80] width 92 height 27
select select
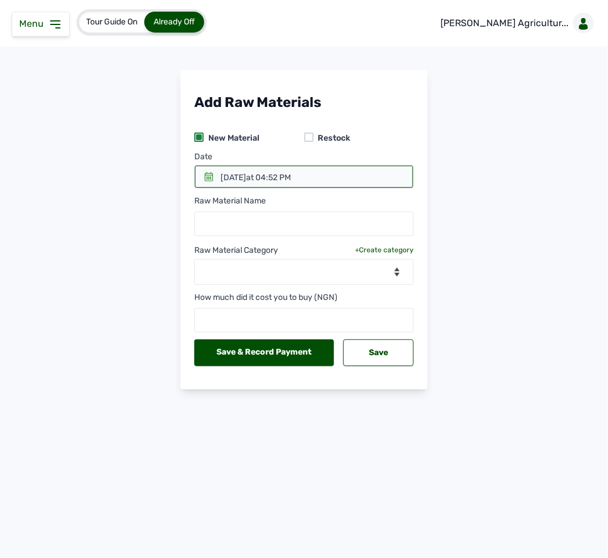
click at [291, 174] on span "at 04:52 PM" at bounding box center [268, 178] width 45 height 10
click at [215, 175] on div at bounding box center [304, 177] width 218 height 22
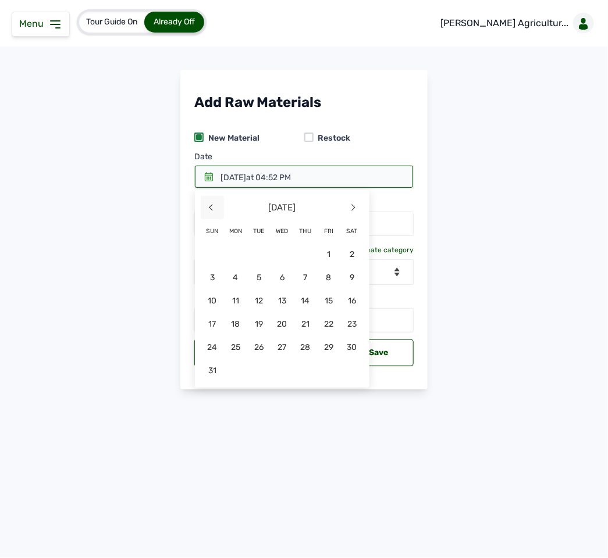
click at [208, 211] on span "<" at bounding box center [212, 207] width 23 height 23
click at [247, 289] on span "9" at bounding box center [235, 300] width 23 height 23
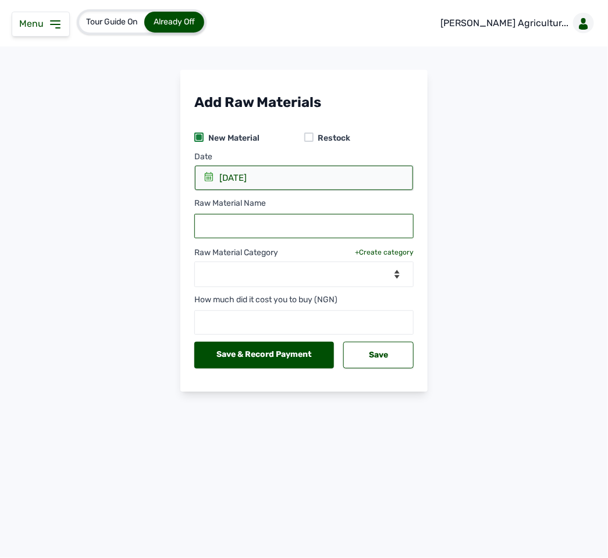
click at [268, 222] on input "text" at bounding box center [303, 226] width 219 height 24
type input "Kachmenth"
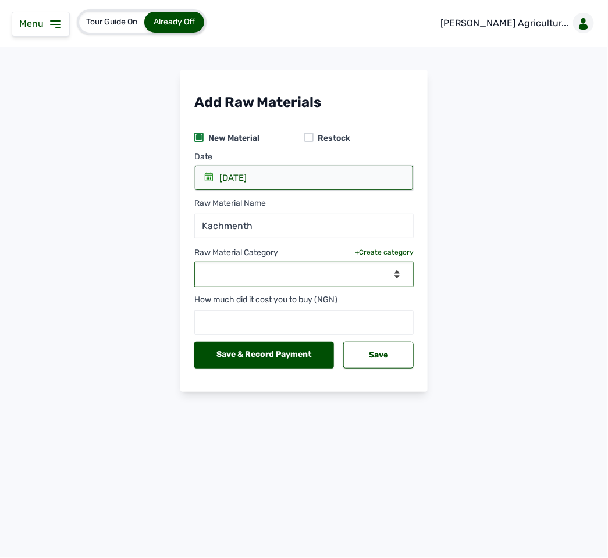
click at [308, 275] on select "--Select Category-- Biomass Fuel feeds medications vaccines" at bounding box center [303, 275] width 219 height 26
select select "medications"
click at [194, 263] on select "--Select Category-- Biomass Fuel feeds medications vaccines" at bounding box center [303, 275] width 219 height 26
select select
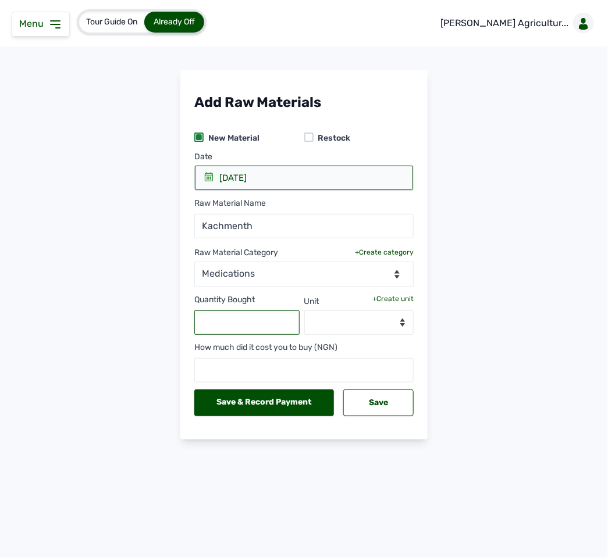
click at [258, 316] on input "text" at bounding box center [246, 323] width 105 height 24
click at [282, 227] on input "Kachmenth" at bounding box center [303, 226] width 219 height 24
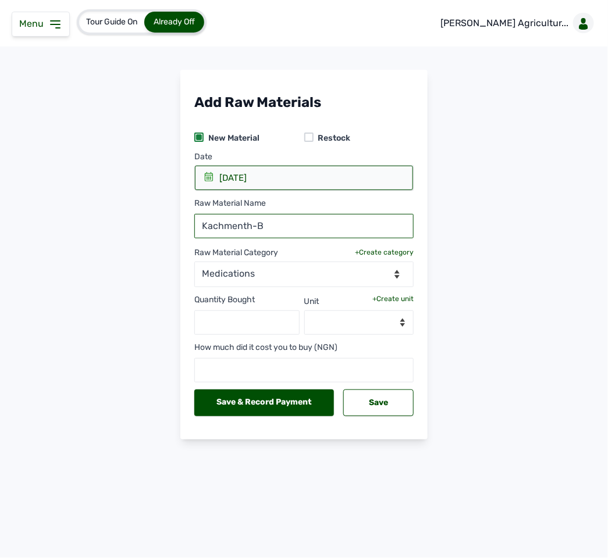
type input "Kachmenth-B"
click at [246, 316] on input "text" at bounding box center [246, 323] width 105 height 24
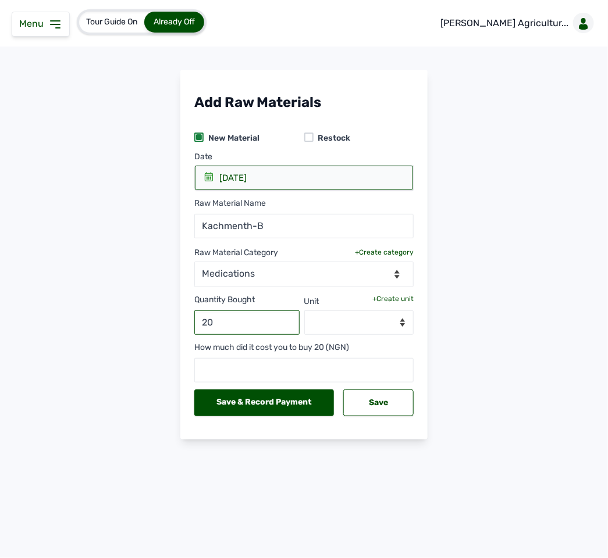
type input "20"
click at [355, 325] on select "--Select unit--" at bounding box center [359, 323] width 110 height 24
click at [402, 298] on div "+Create unit" at bounding box center [392, 298] width 41 height 9
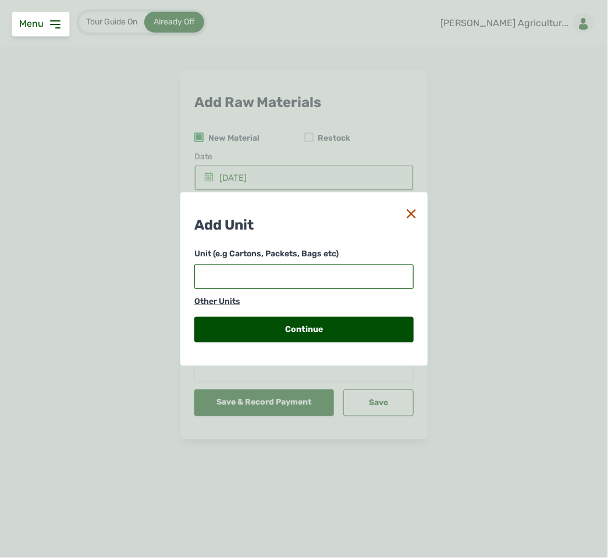
click at [342, 282] on input "text" at bounding box center [303, 277] width 219 height 24
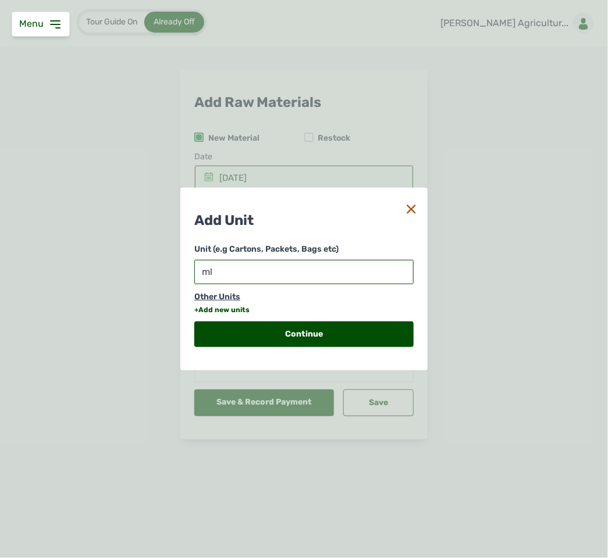
click at [238, 308] on div "+Add new units" at bounding box center [221, 309] width 55 height 9
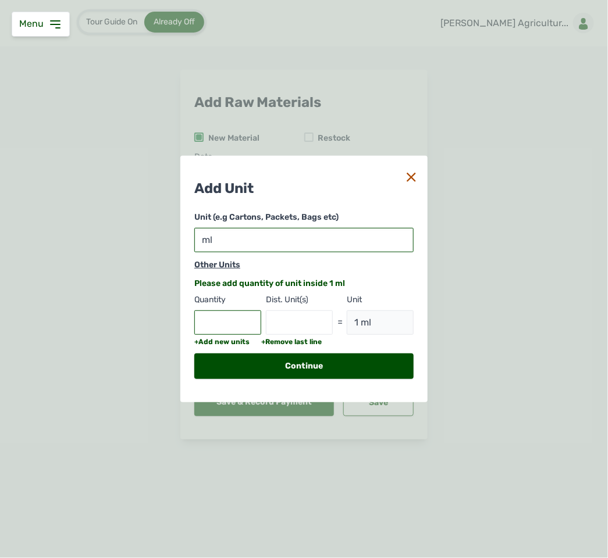
click at [241, 238] on input "ml" at bounding box center [303, 240] width 219 height 24
type input "m"
type input "1 m"
type input "1"
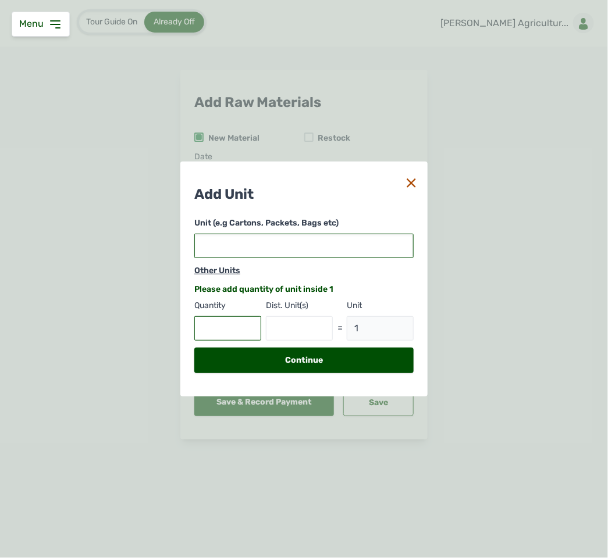
type input "L"
type input "1 L"
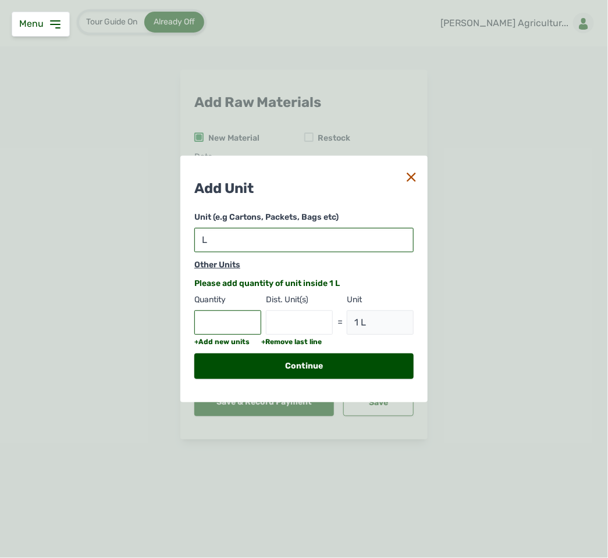
type input "Lt"
type input "1 Lt"
type input "Ltr"
type input "1 Ltr"
type input "Ltr"
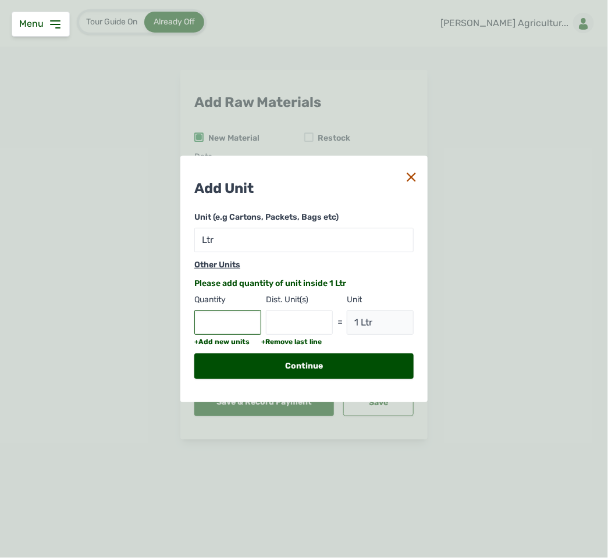
click at [213, 320] on input "text" at bounding box center [227, 323] width 67 height 24
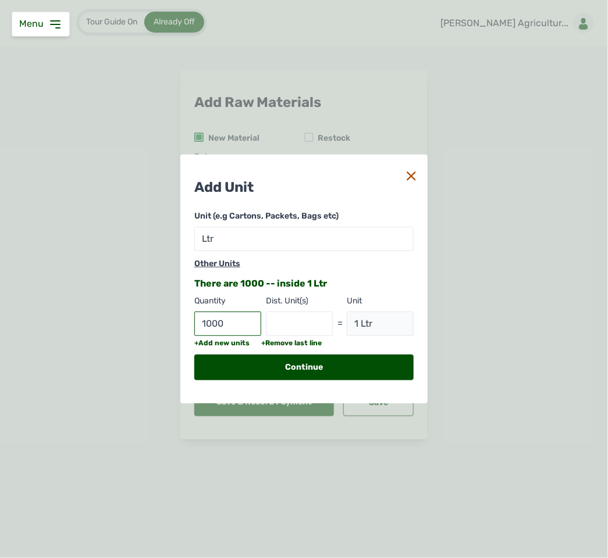
type input "1000"
click at [295, 318] on input "text" at bounding box center [299, 324] width 67 height 24
type input "ml"
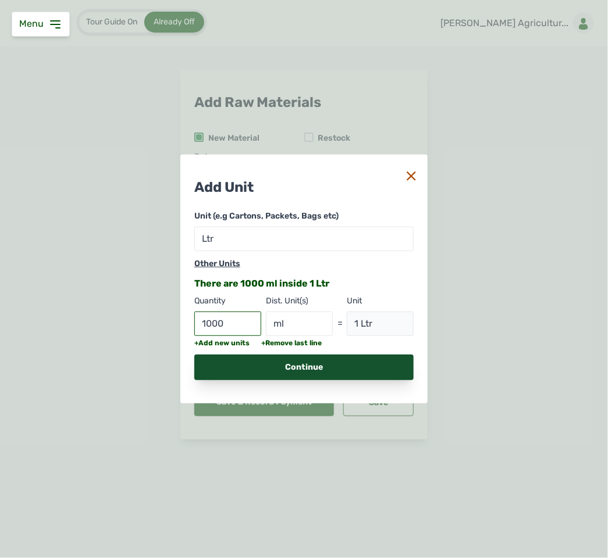
click at [335, 365] on div "Continue" at bounding box center [303, 368] width 219 height 26
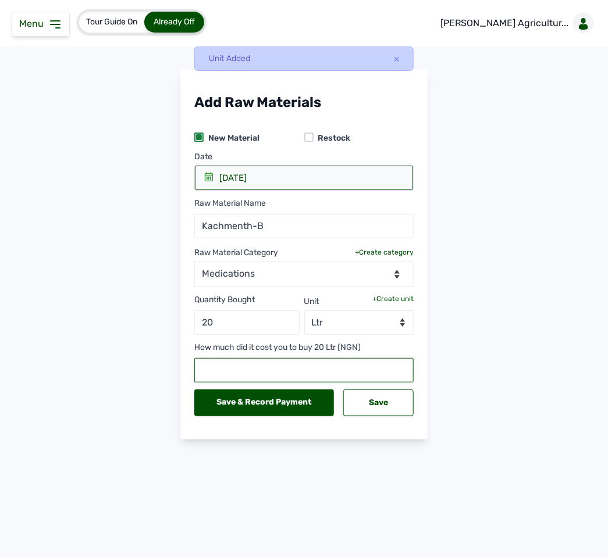
click at [329, 367] on input "text" at bounding box center [303, 370] width 219 height 24
click at [254, 330] on input "20" at bounding box center [246, 323] width 105 height 24
click at [377, 330] on select "--Select unit-- Ltr ml" at bounding box center [359, 323] width 110 height 24
click at [250, 323] on input "20" at bounding box center [246, 323] width 105 height 24
type input "2"
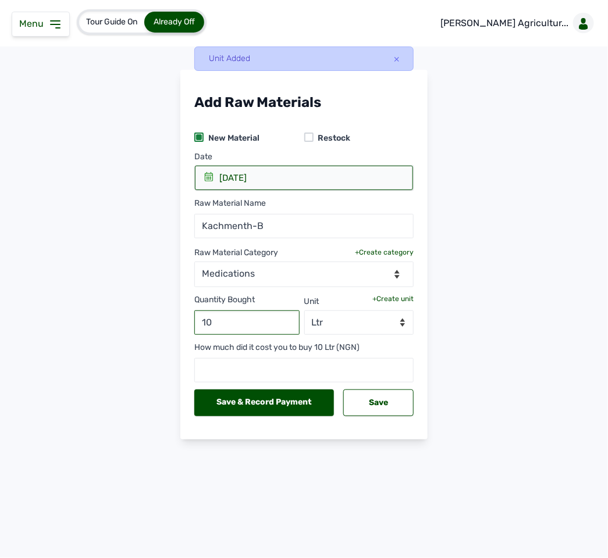
type input "10"
click at [318, 369] on input "text" at bounding box center [303, 370] width 219 height 24
click at [218, 321] on input "10" at bounding box center [246, 323] width 105 height 24
click at [250, 379] on input "text" at bounding box center [303, 370] width 219 height 24
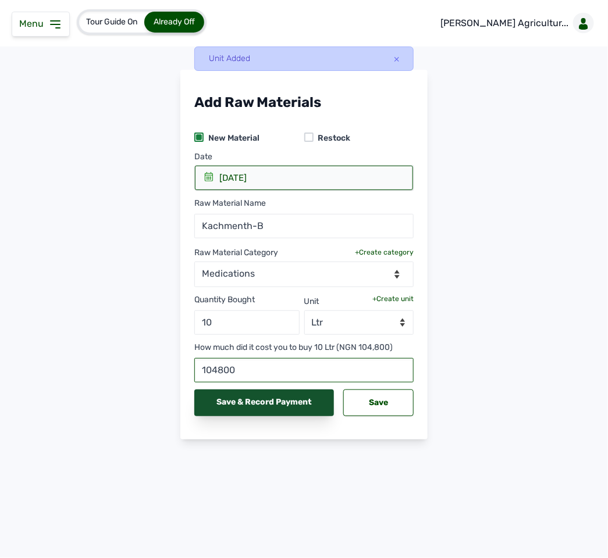
type input "104800"
click at [246, 410] on div "Save & Record Payment" at bounding box center [264, 403] width 140 height 27
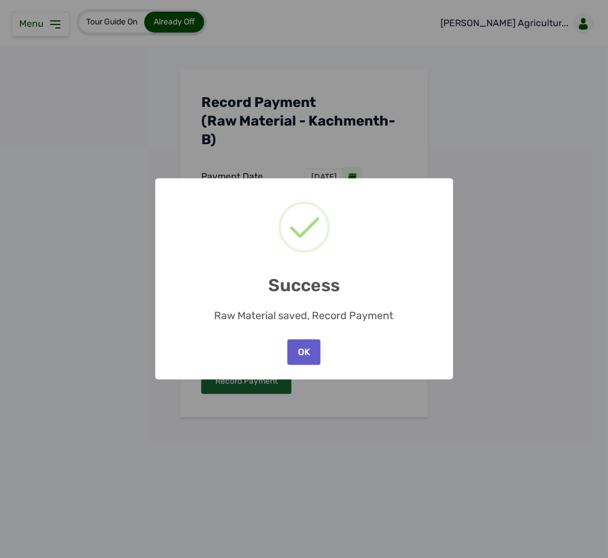
click at [298, 345] on button "OK" at bounding box center [303, 353] width 33 height 26
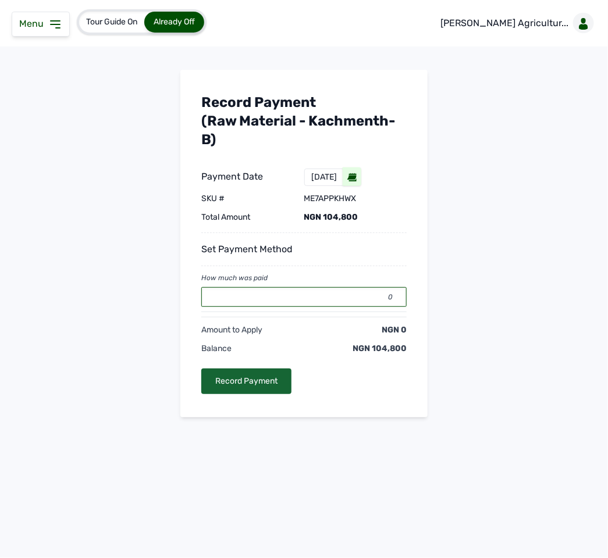
click at [297, 295] on input "0" at bounding box center [303, 297] width 205 height 20
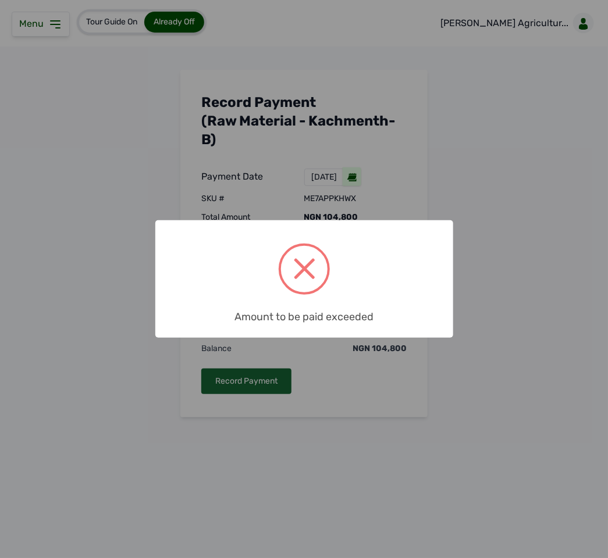
click at [271, 343] on div "× Amount to be paid exceeded OK No Cancel" at bounding box center [304, 279] width 608 height 558
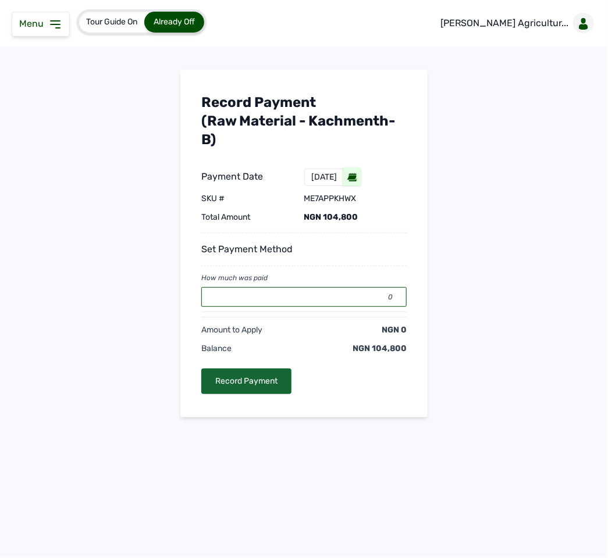
click at [292, 301] on input "0" at bounding box center [303, 297] width 205 height 20
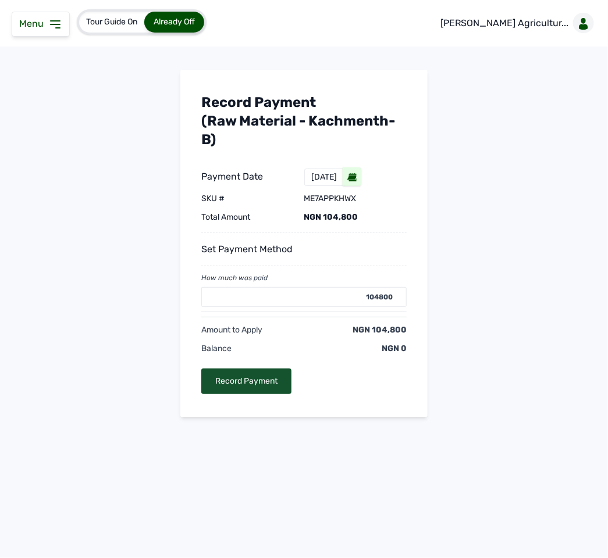
click at [241, 387] on div "Record Payment" at bounding box center [246, 382] width 90 height 26
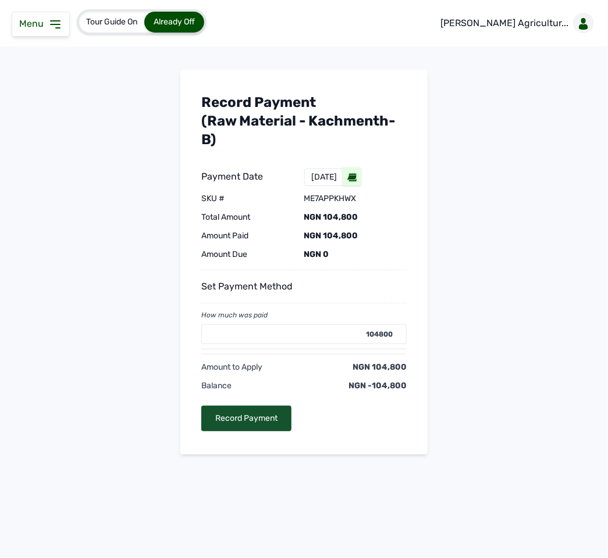
type input "0"
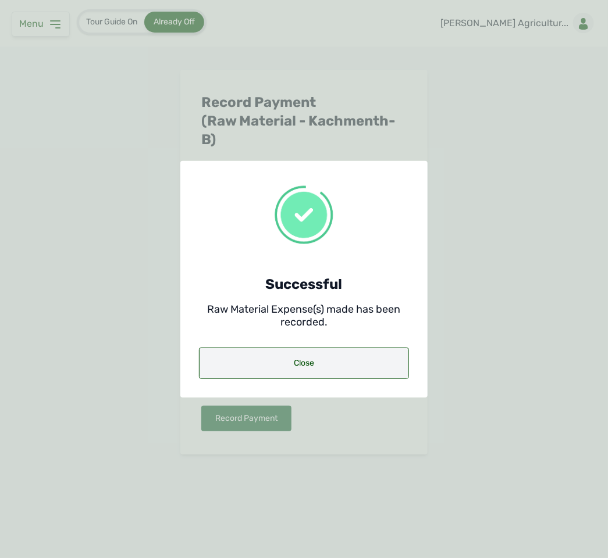
click at [372, 348] on div "Close" at bounding box center [304, 363] width 210 height 31
